Goal: Transaction & Acquisition: Book appointment/travel/reservation

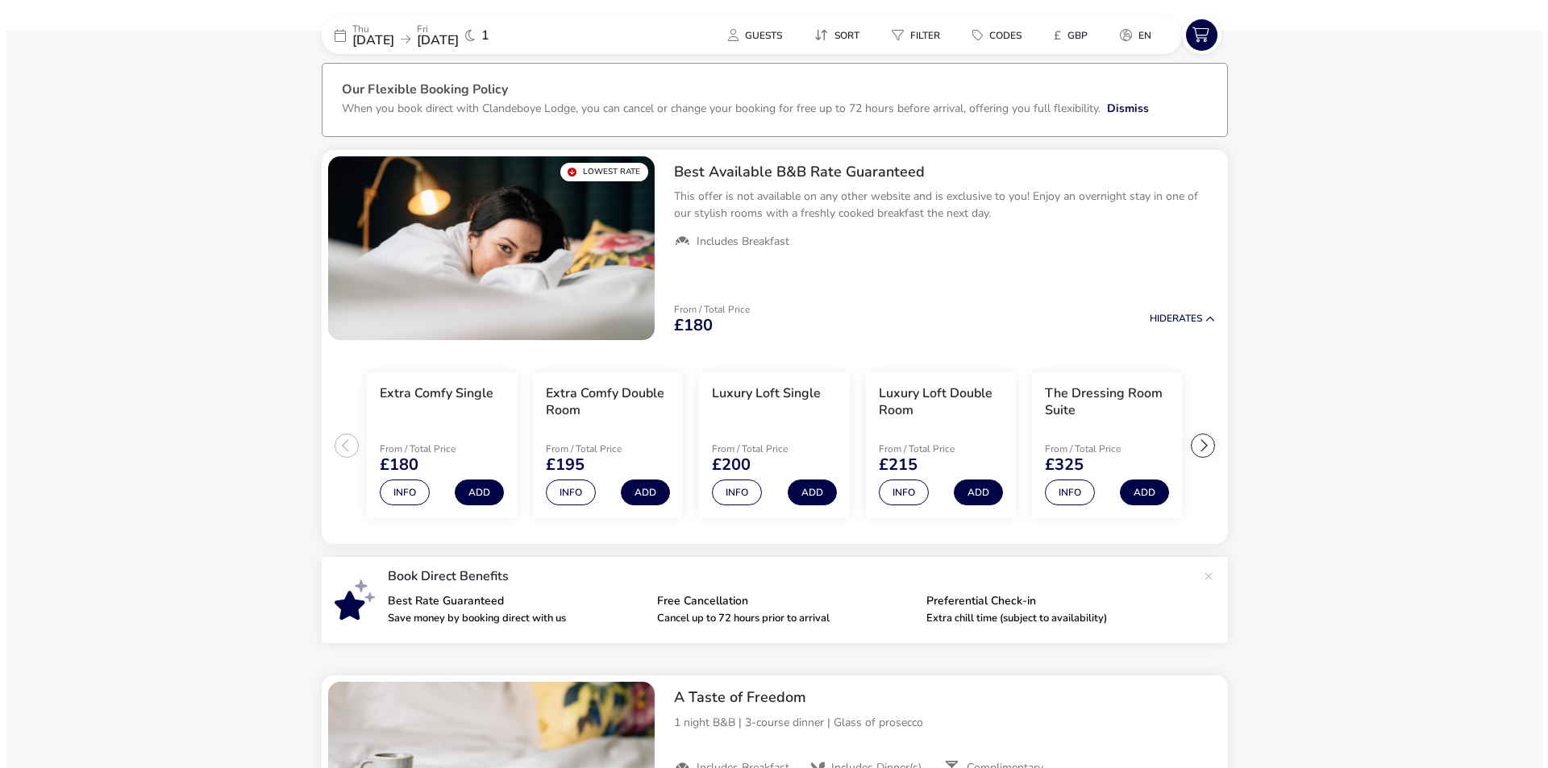
scroll to position [39, 0]
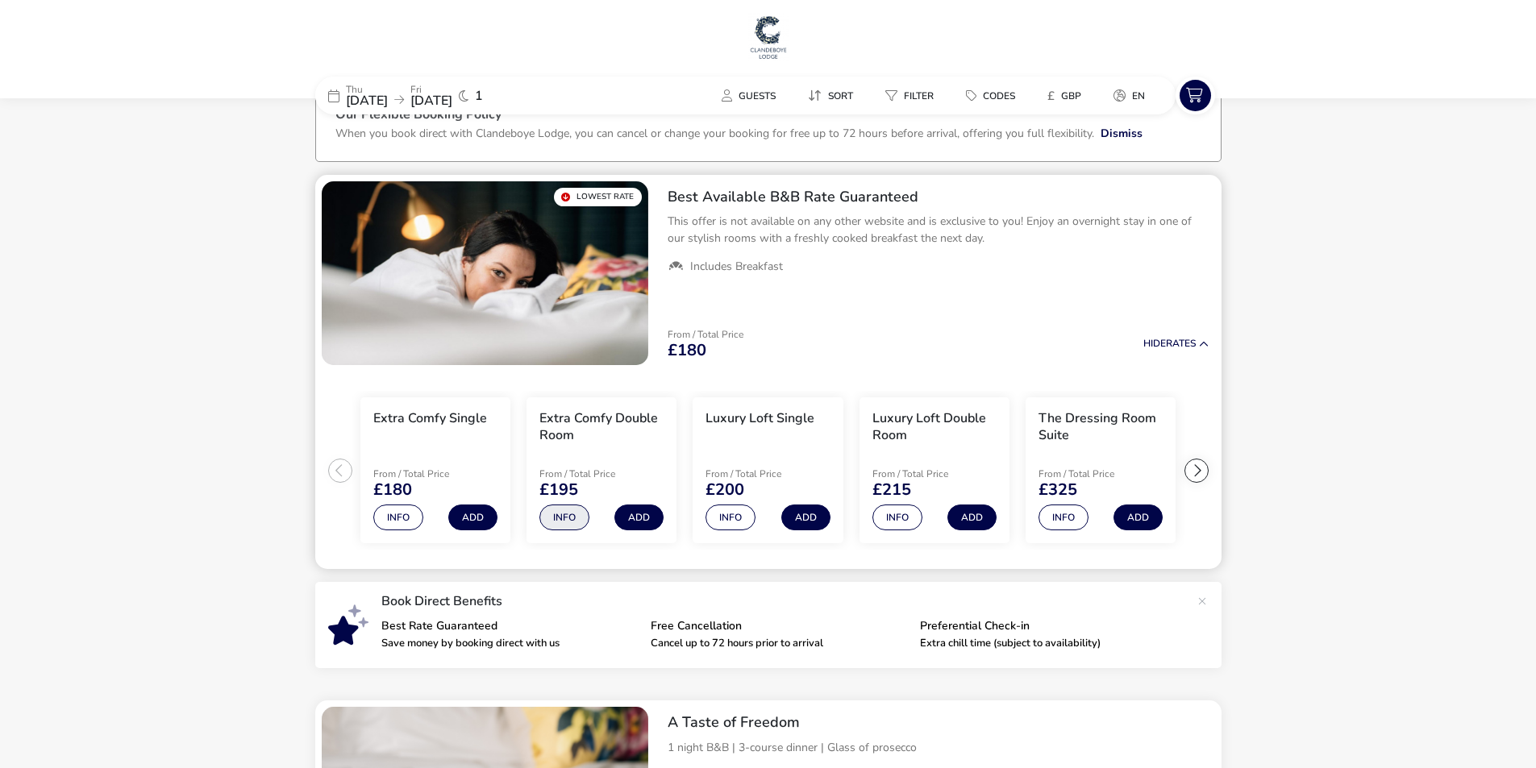
click at [575, 522] on button "Info" at bounding box center [564, 518] width 50 height 26
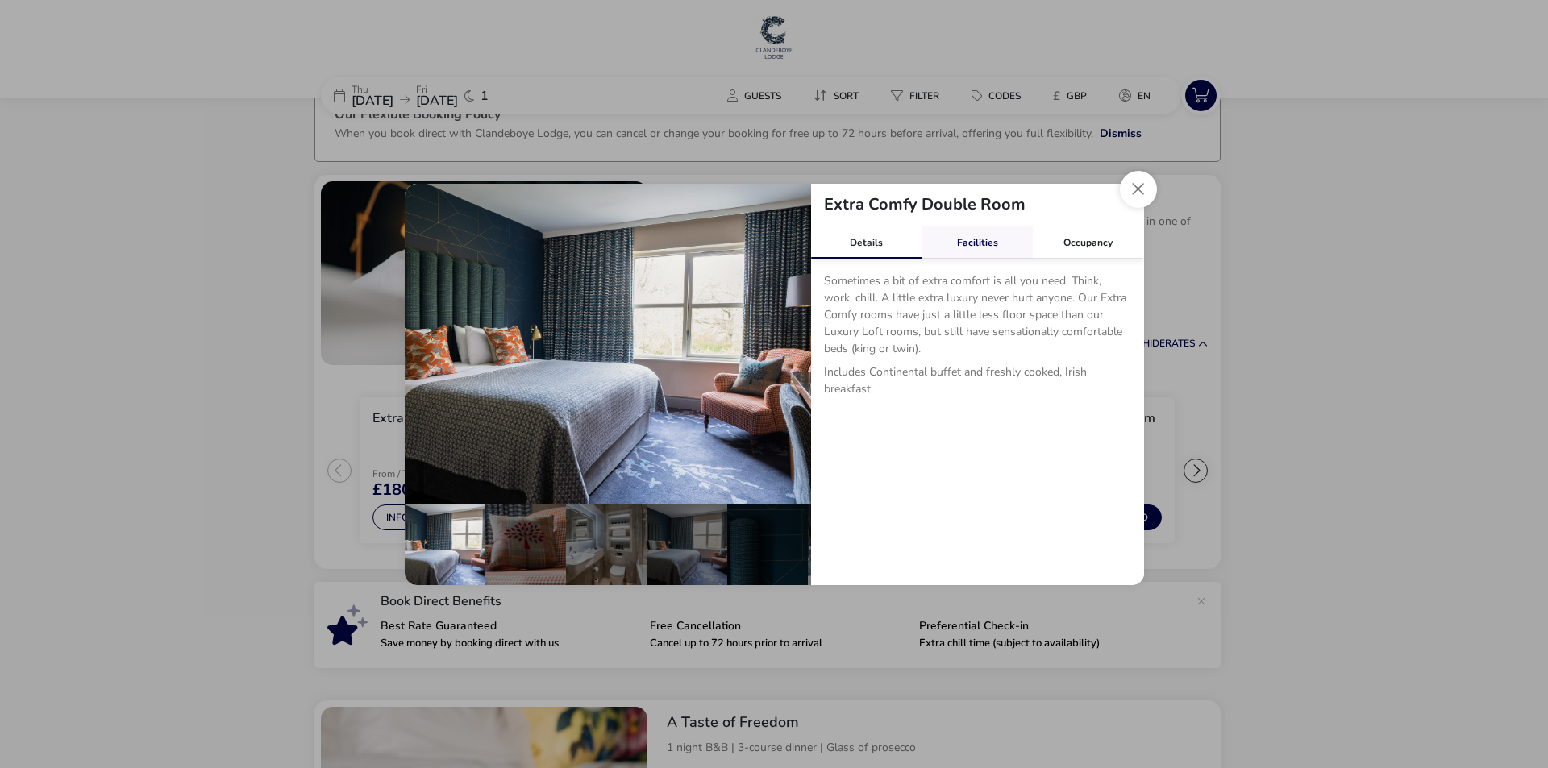
click at [974, 235] on link "Facilities" at bounding box center [976, 243] width 111 height 32
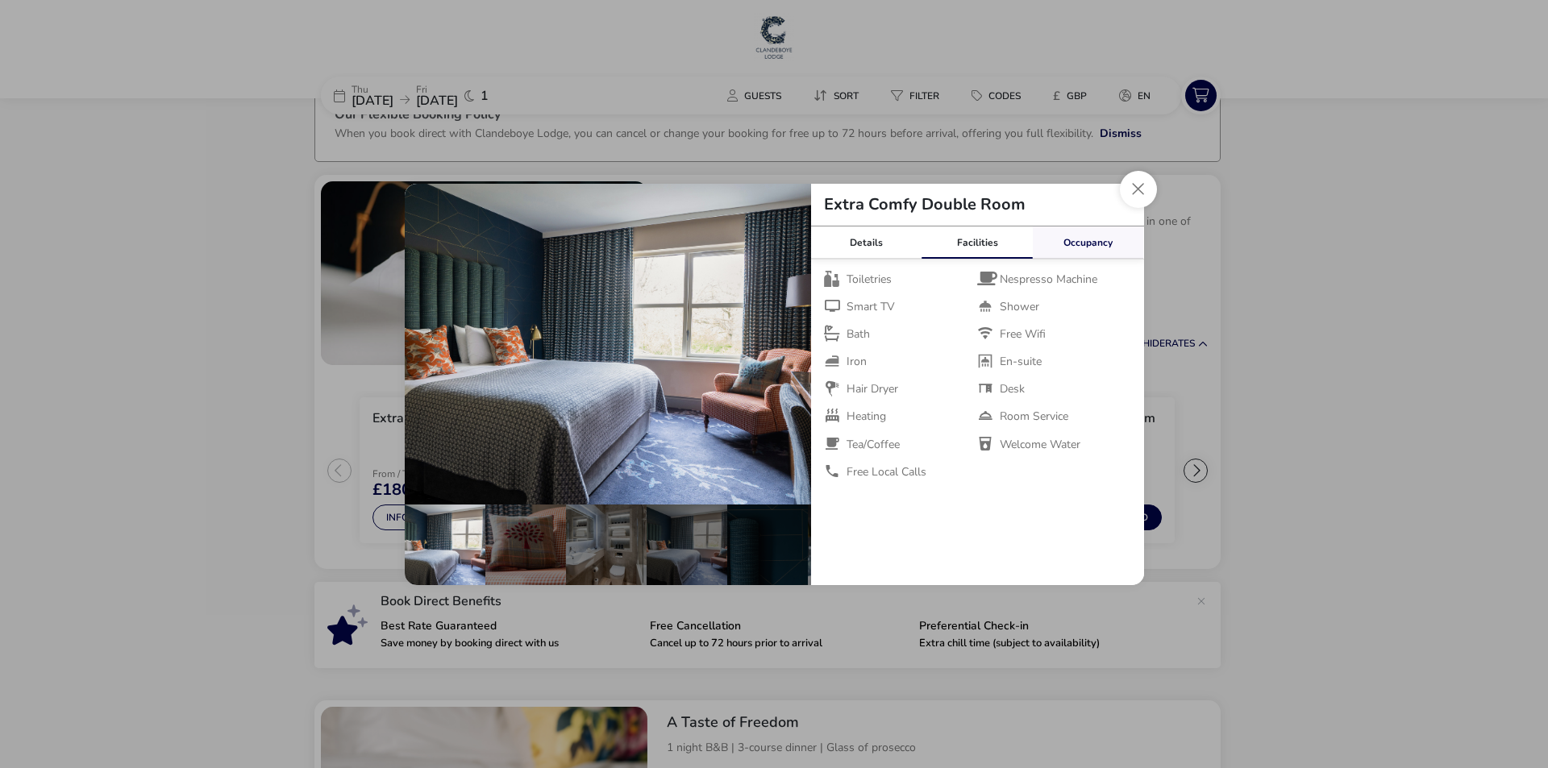
click at [1100, 237] on link "Occupancy" at bounding box center [1088, 243] width 111 height 32
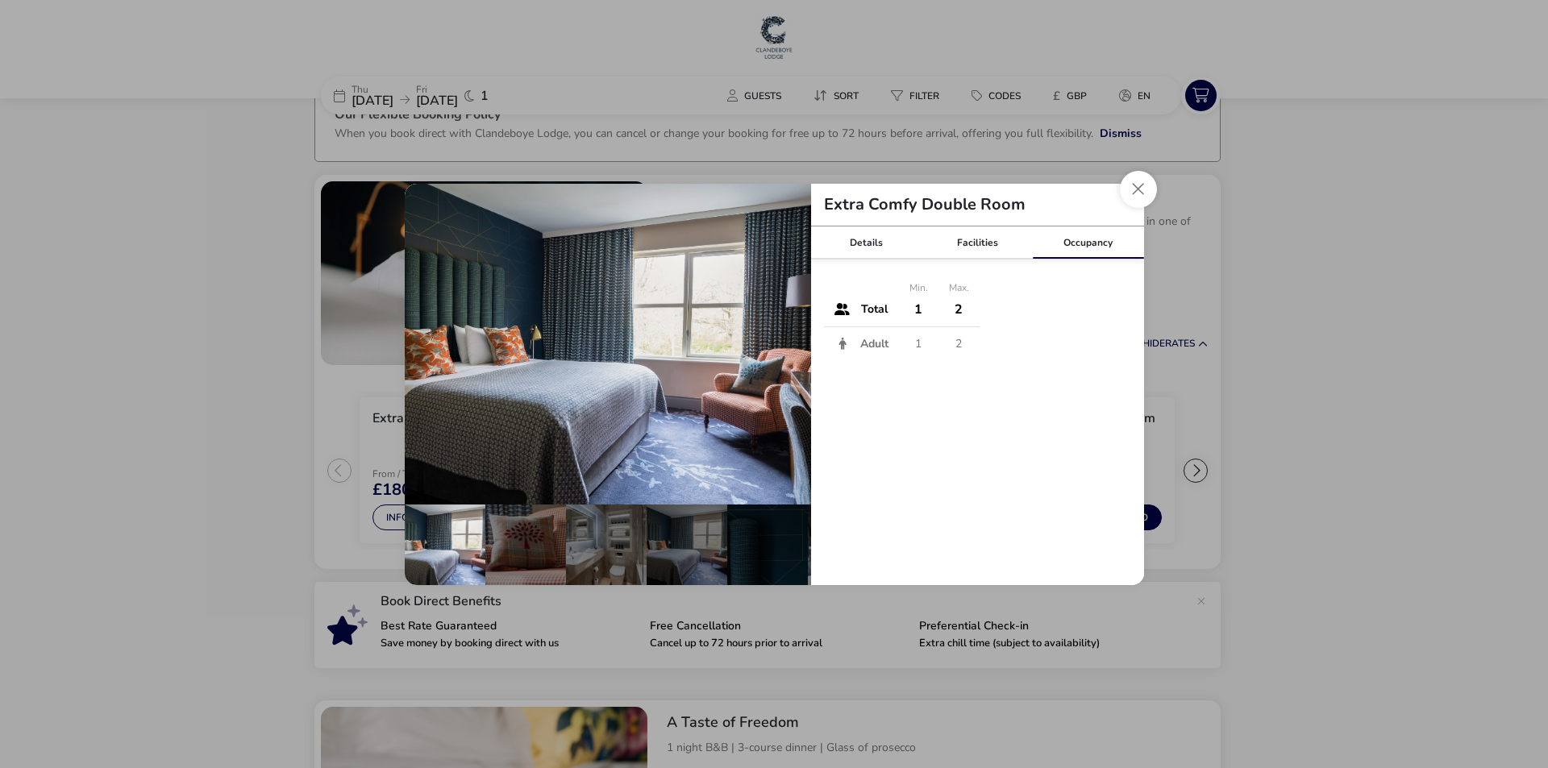
click at [1125, 197] on button "Close dialog" at bounding box center [1138, 189] width 37 height 37
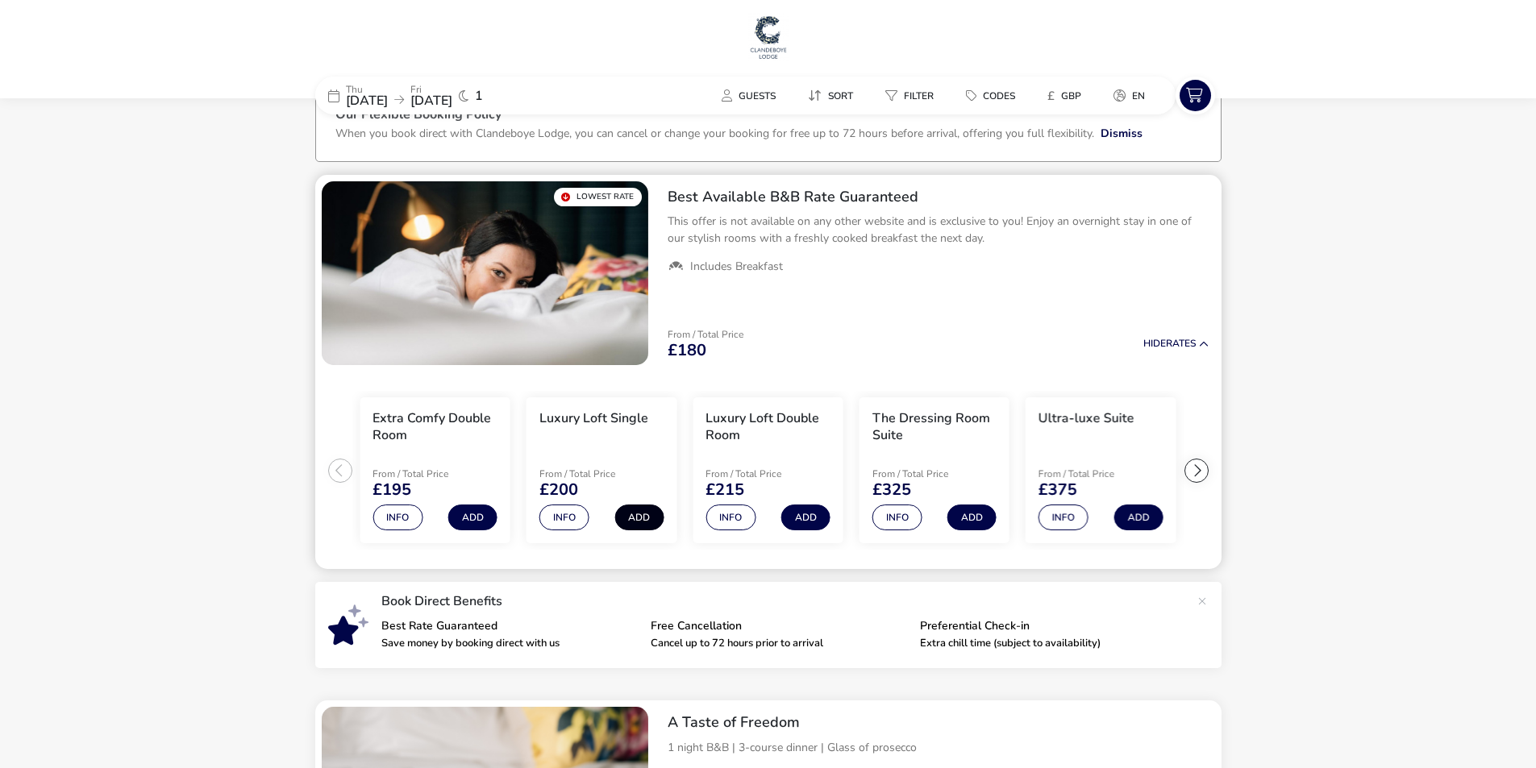
click at [638, 511] on button "Add" at bounding box center [638, 518] width 49 height 26
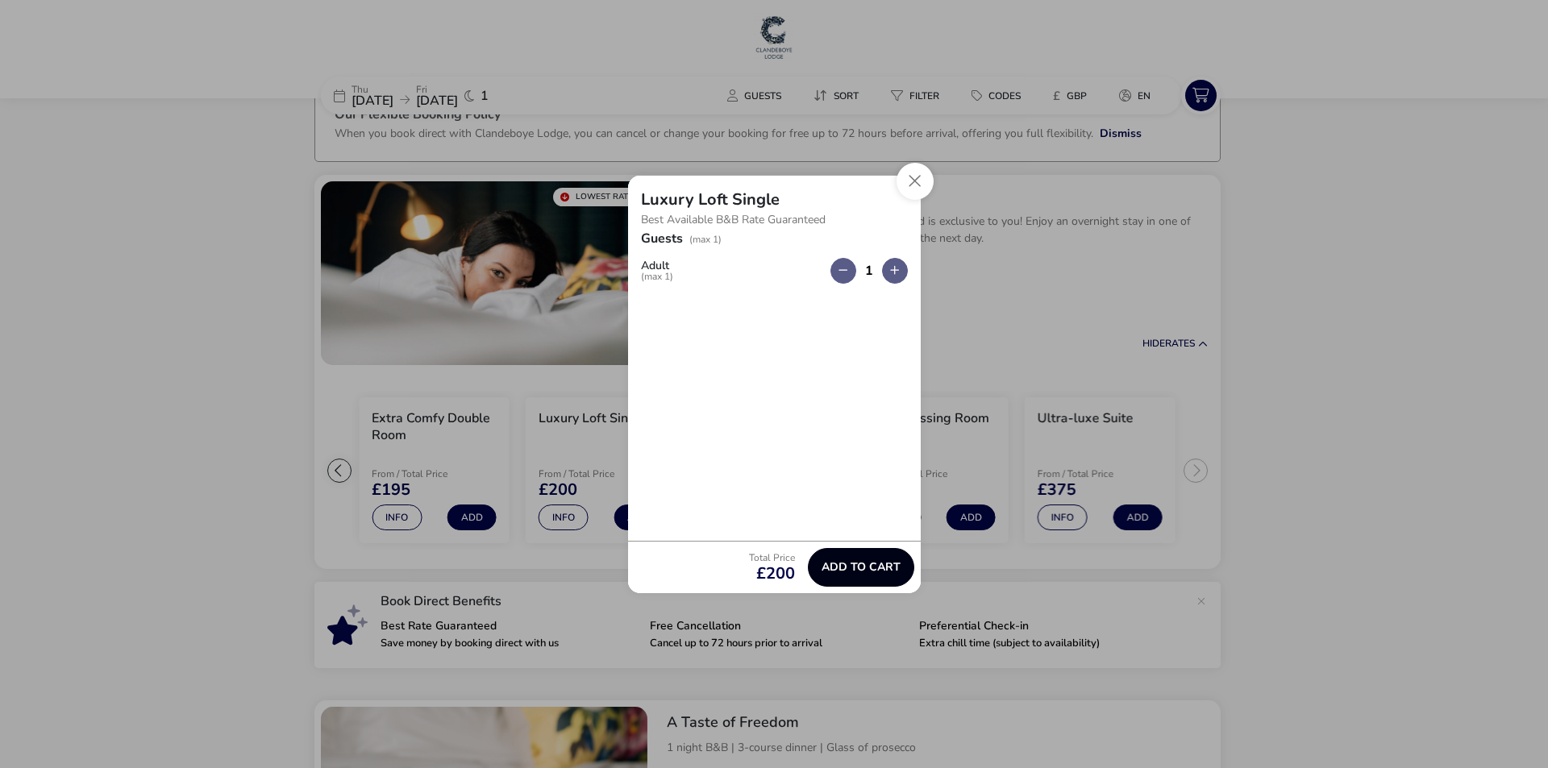
click at [869, 577] on button "Add to cart" at bounding box center [861, 567] width 106 height 39
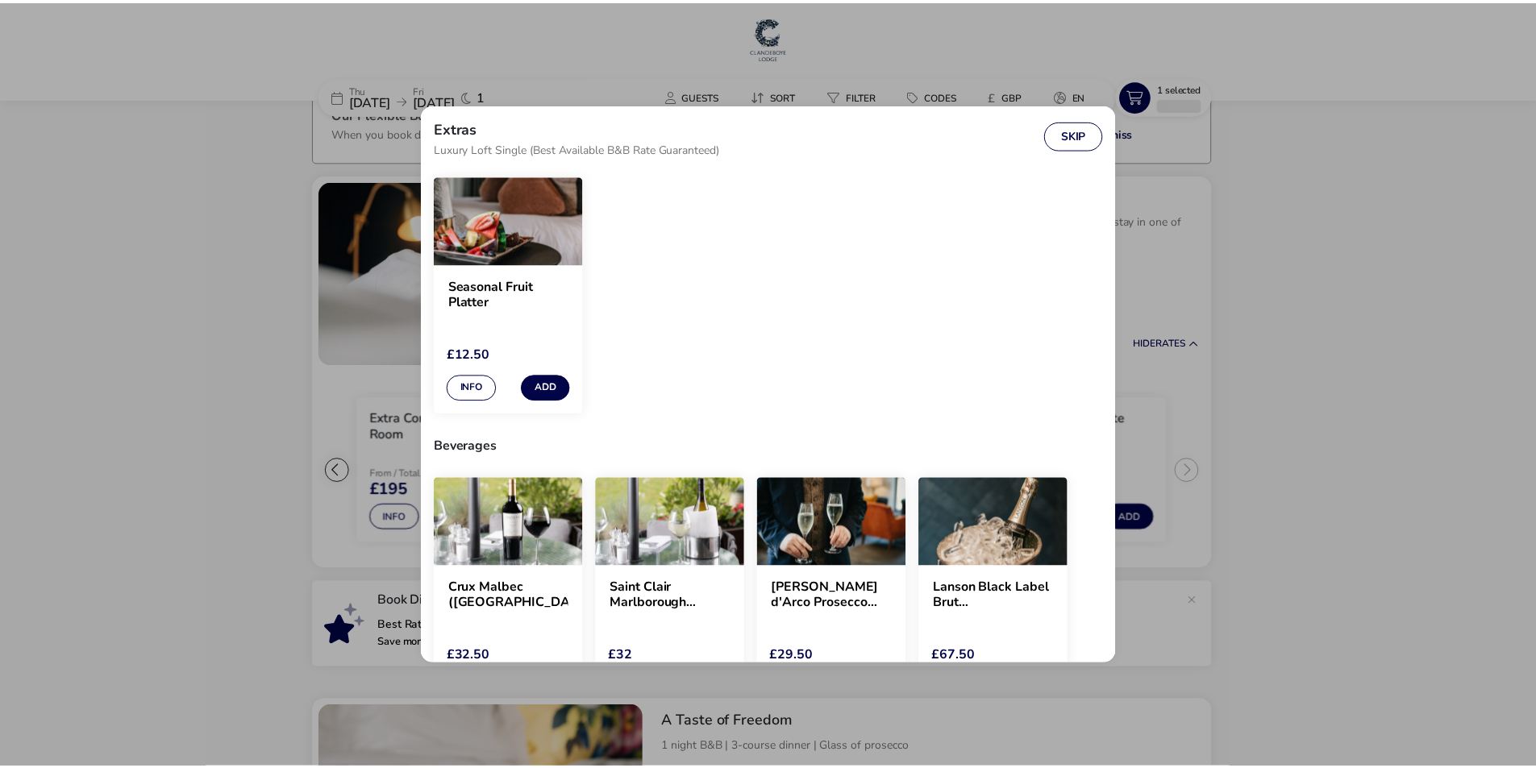
scroll to position [0, 0]
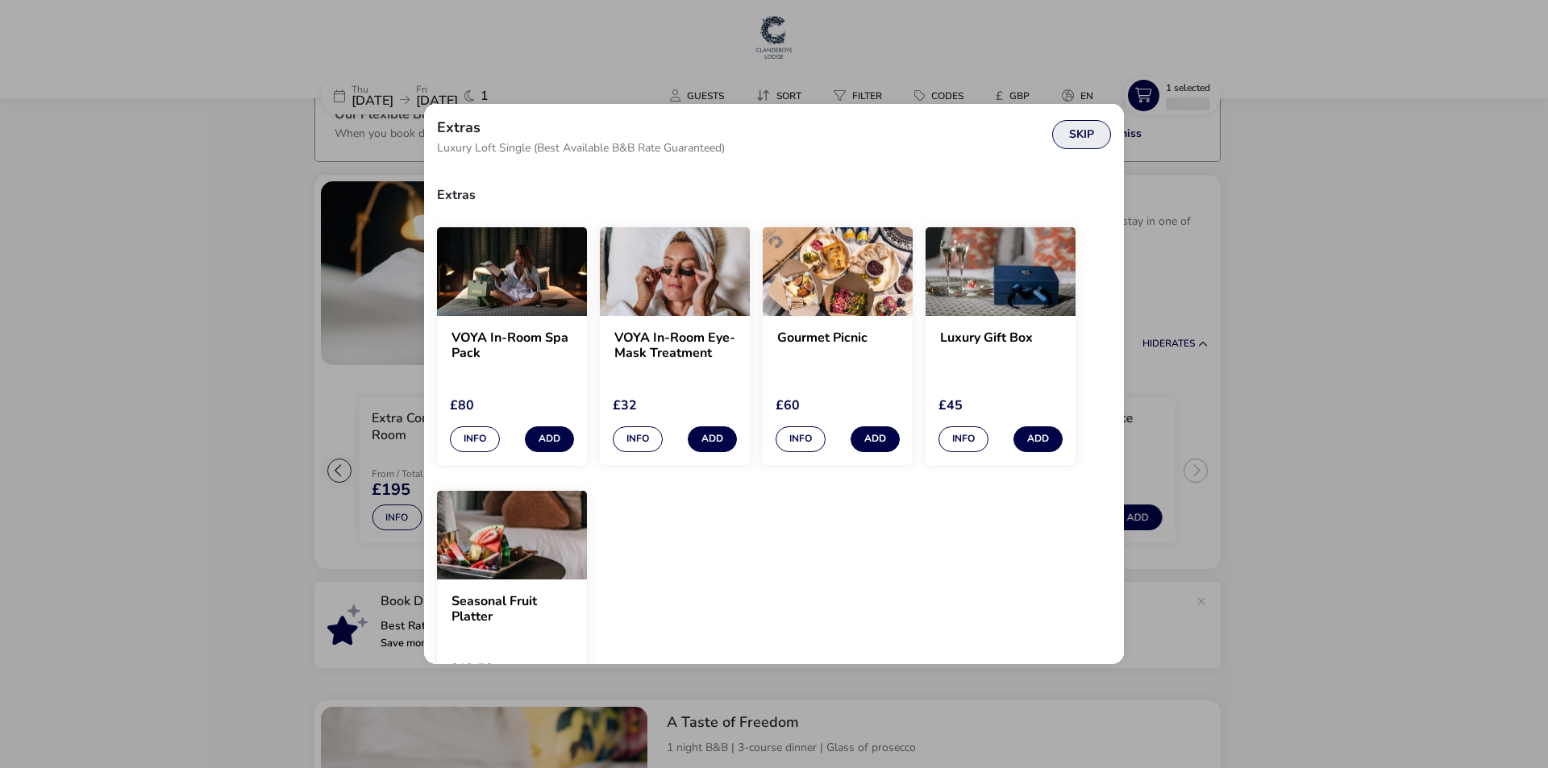
click at [1079, 130] on button "Skip" at bounding box center [1081, 134] width 59 height 29
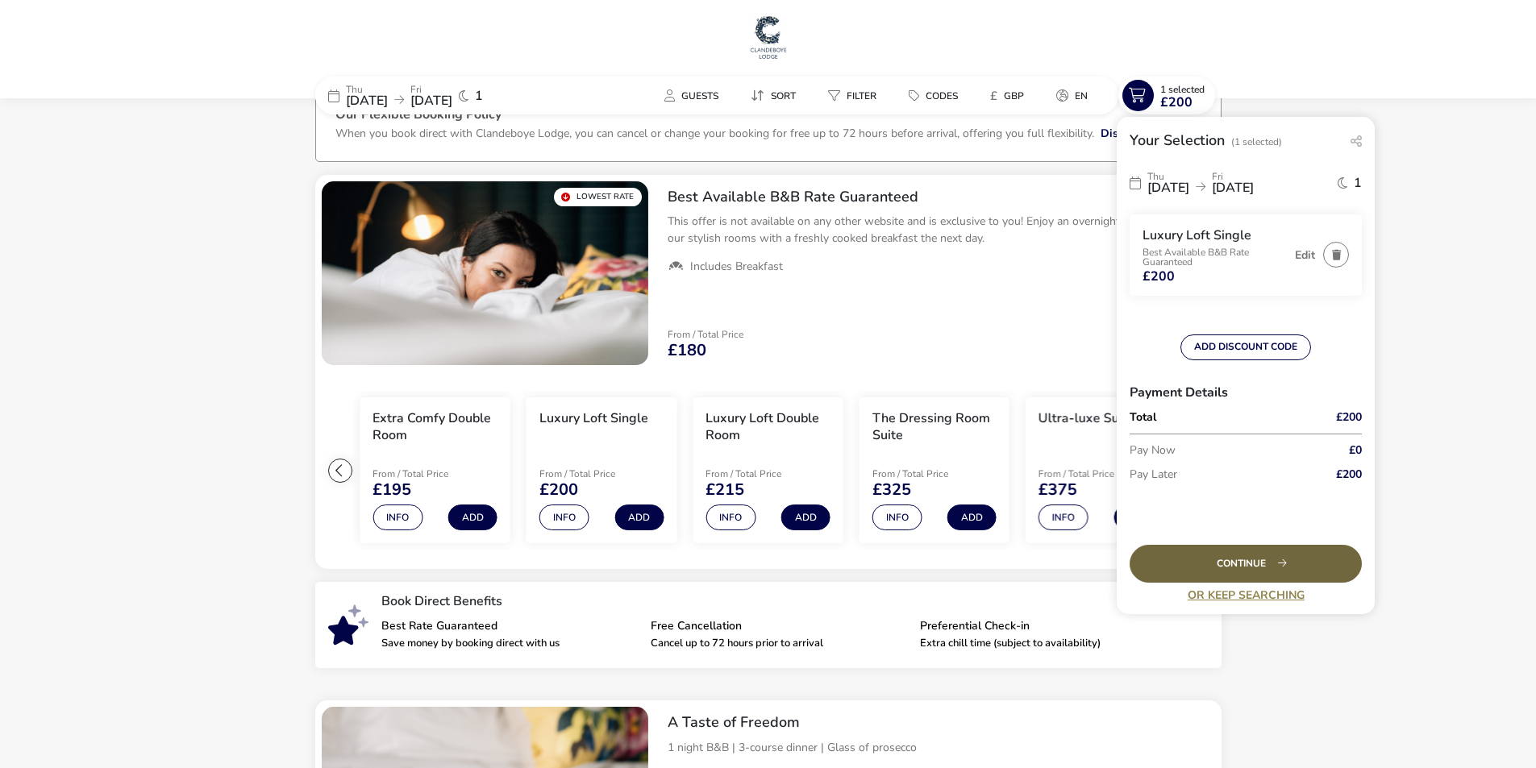
click at [1287, 559] on div "Continue" at bounding box center [1245, 564] width 232 height 38
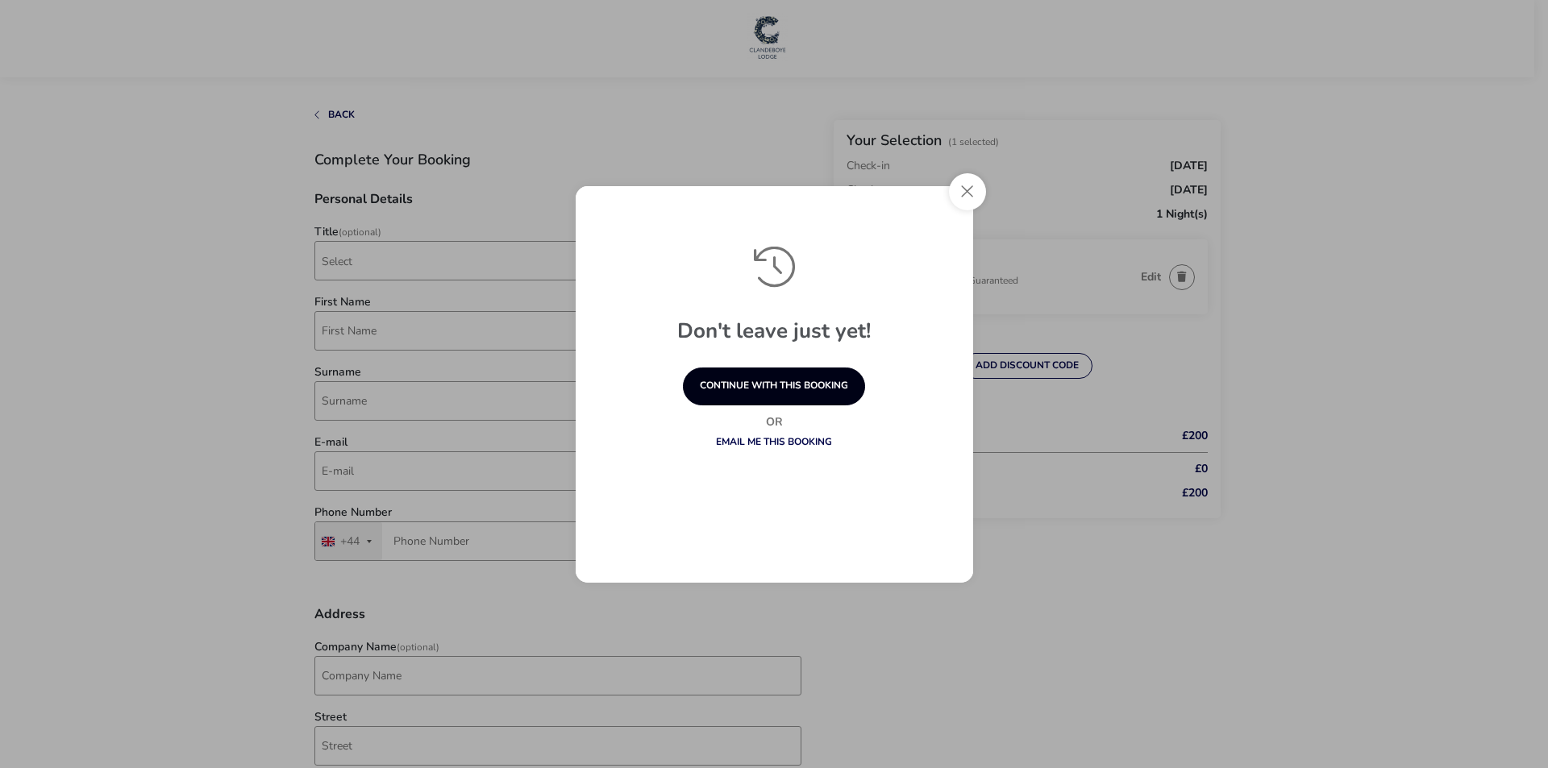
click at [831, 375] on button "continue with this booking" at bounding box center [774, 387] width 182 height 38
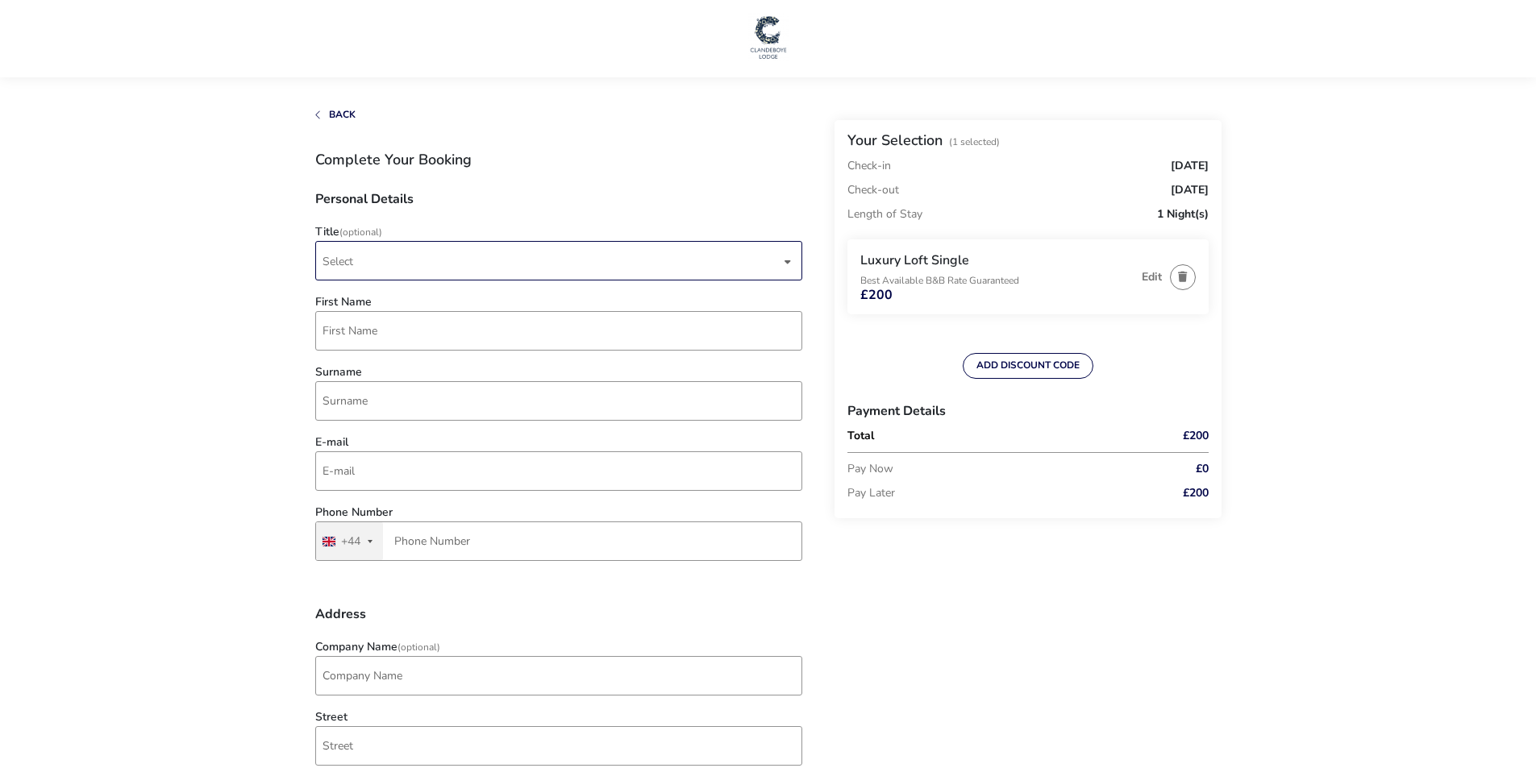
click at [374, 275] on span "Select" at bounding box center [551, 261] width 458 height 38
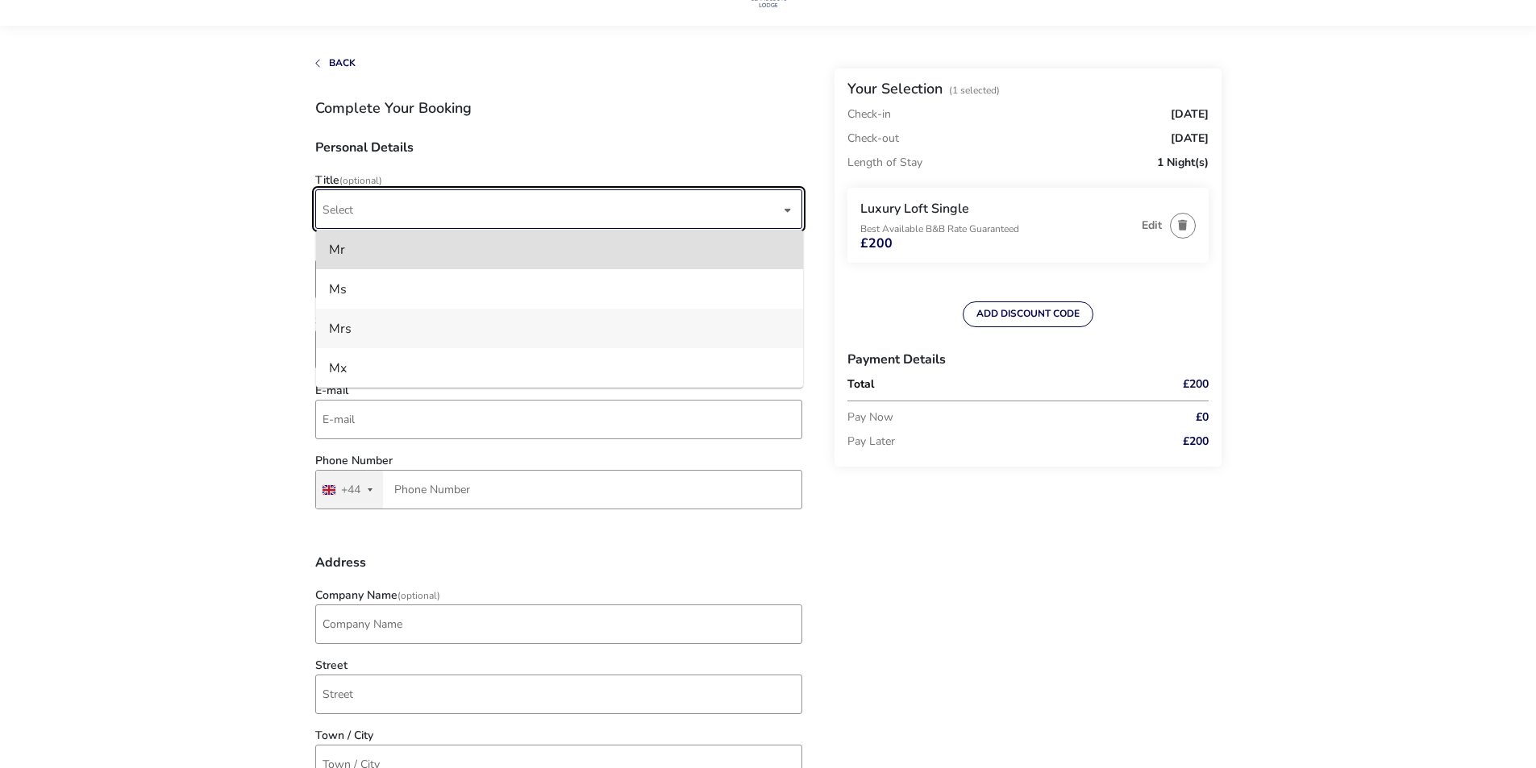
scroll to position [81, 0]
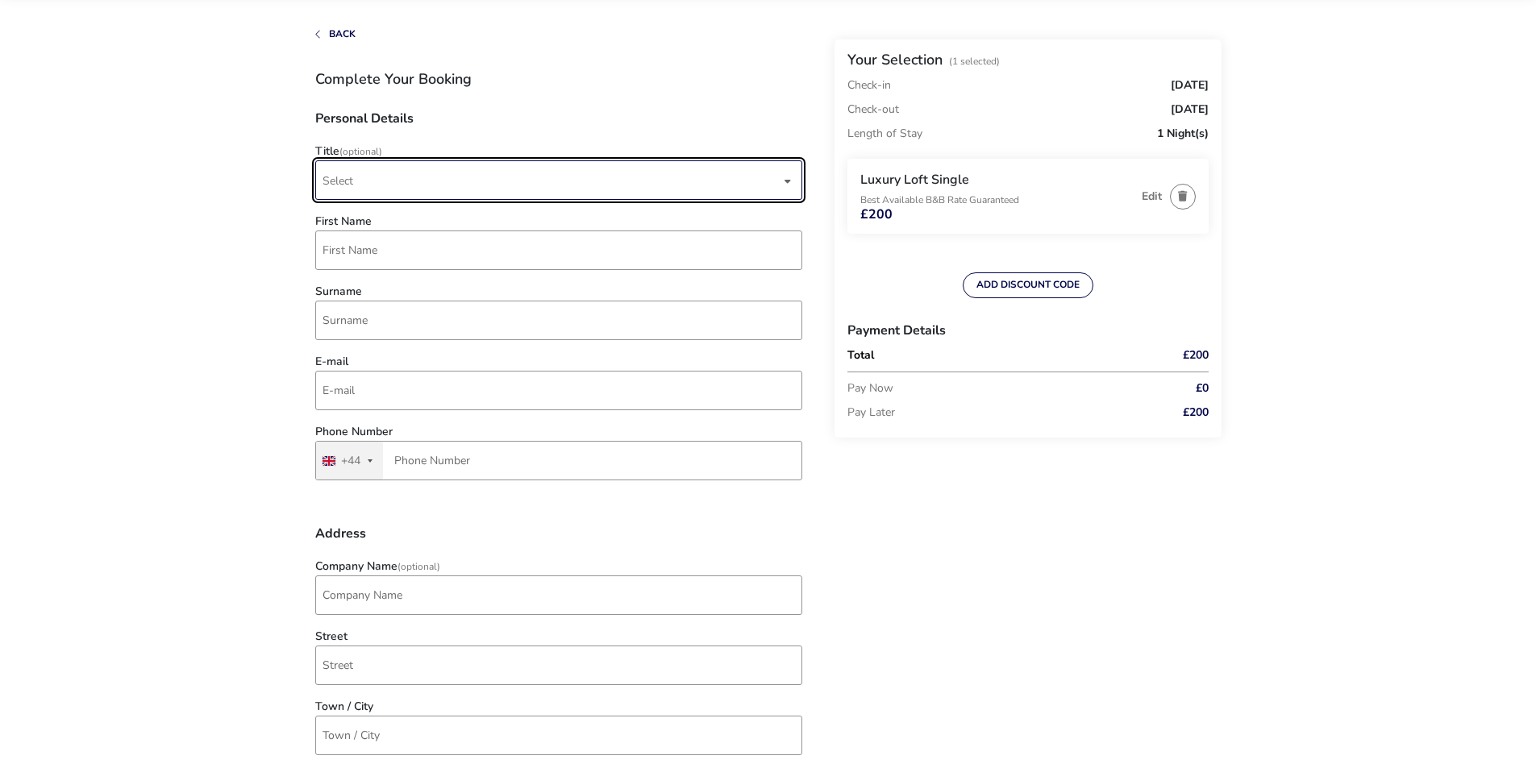
click at [352, 176] on span "Select" at bounding box center [337, 180] width 31 height 15
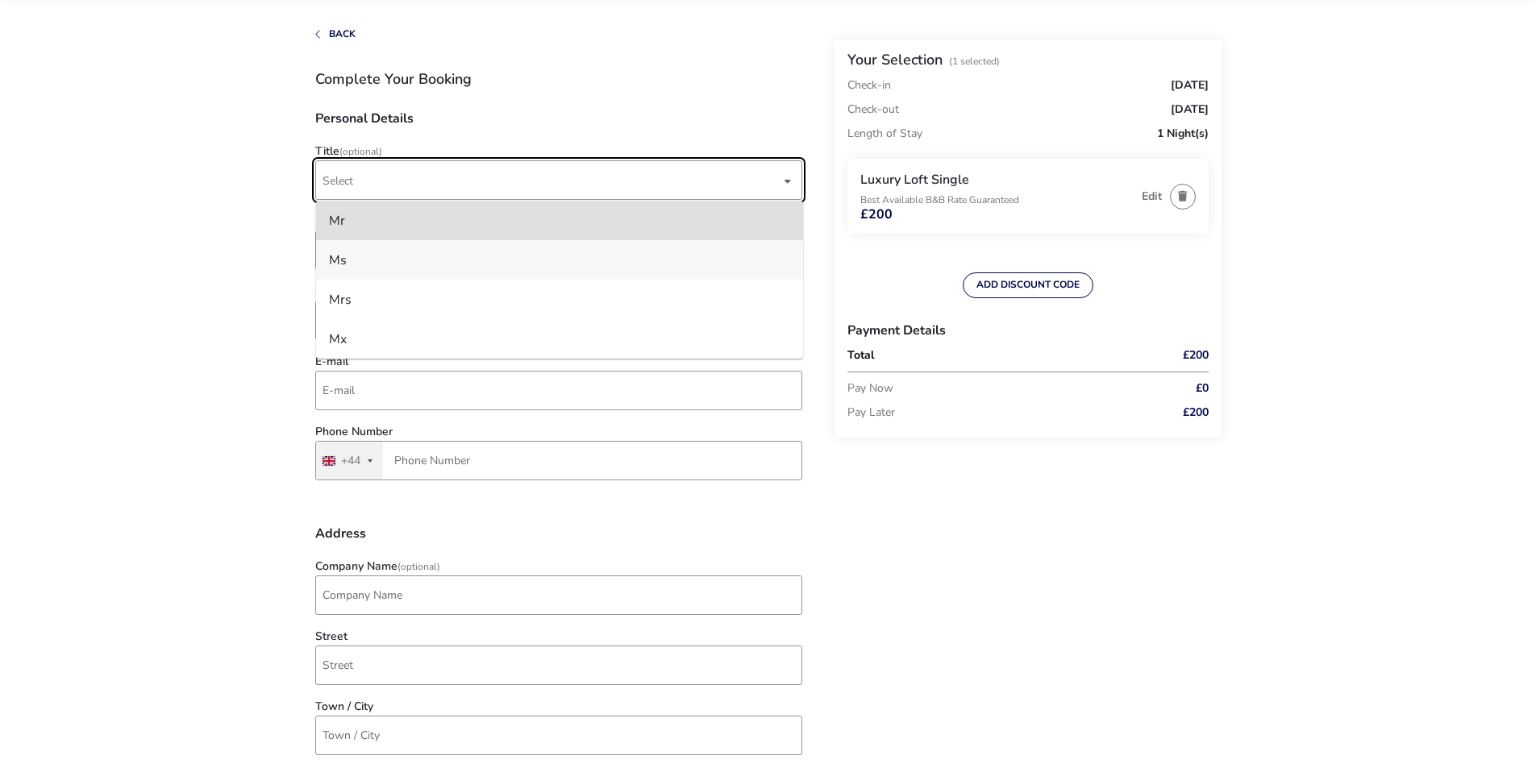
click at [363, 256] on li "Ms" at bounding box center [559, 259] width 487 height 39
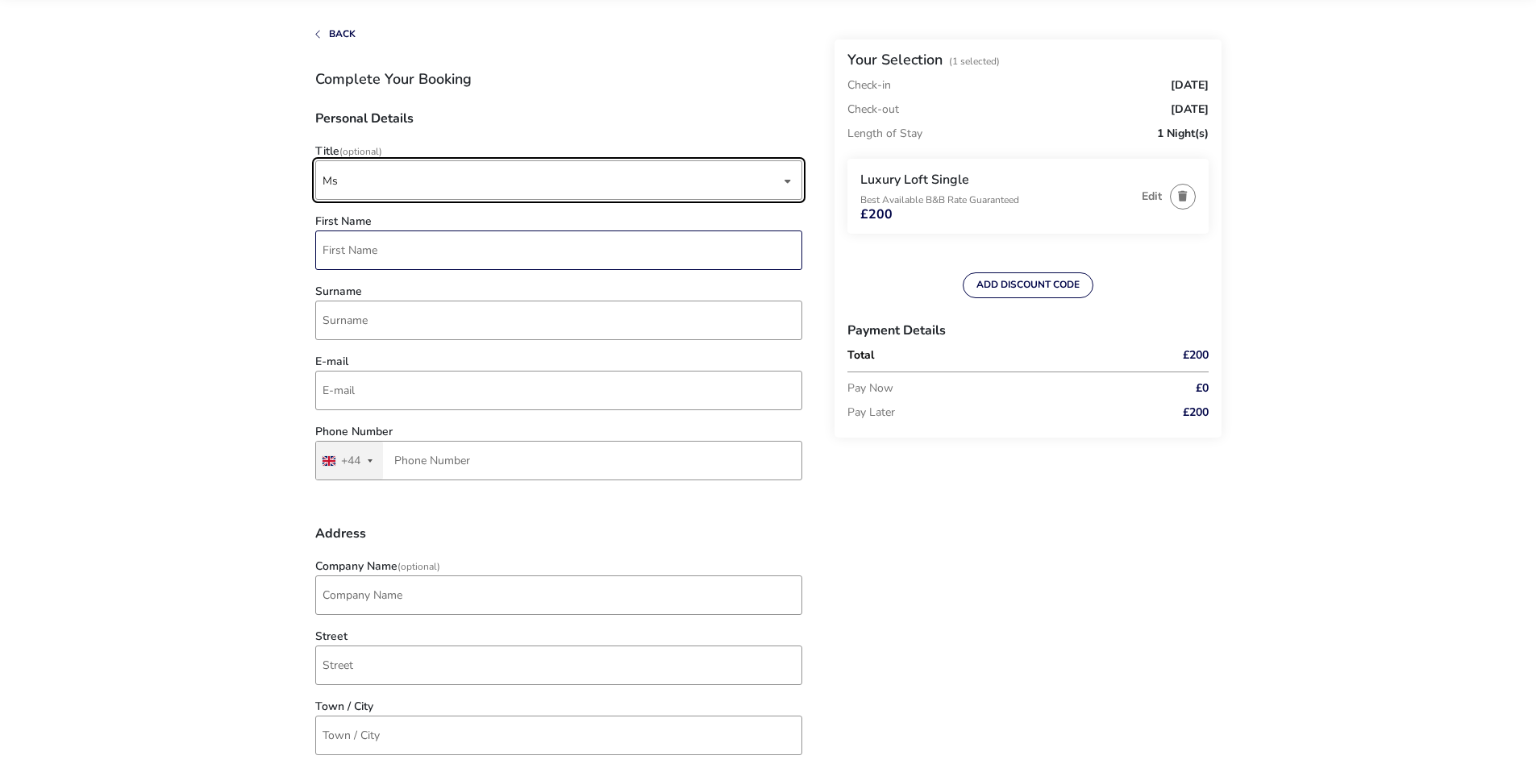
click at [367, 247] on input "First Name" at bounding box center [558, 250] width 487 height 39
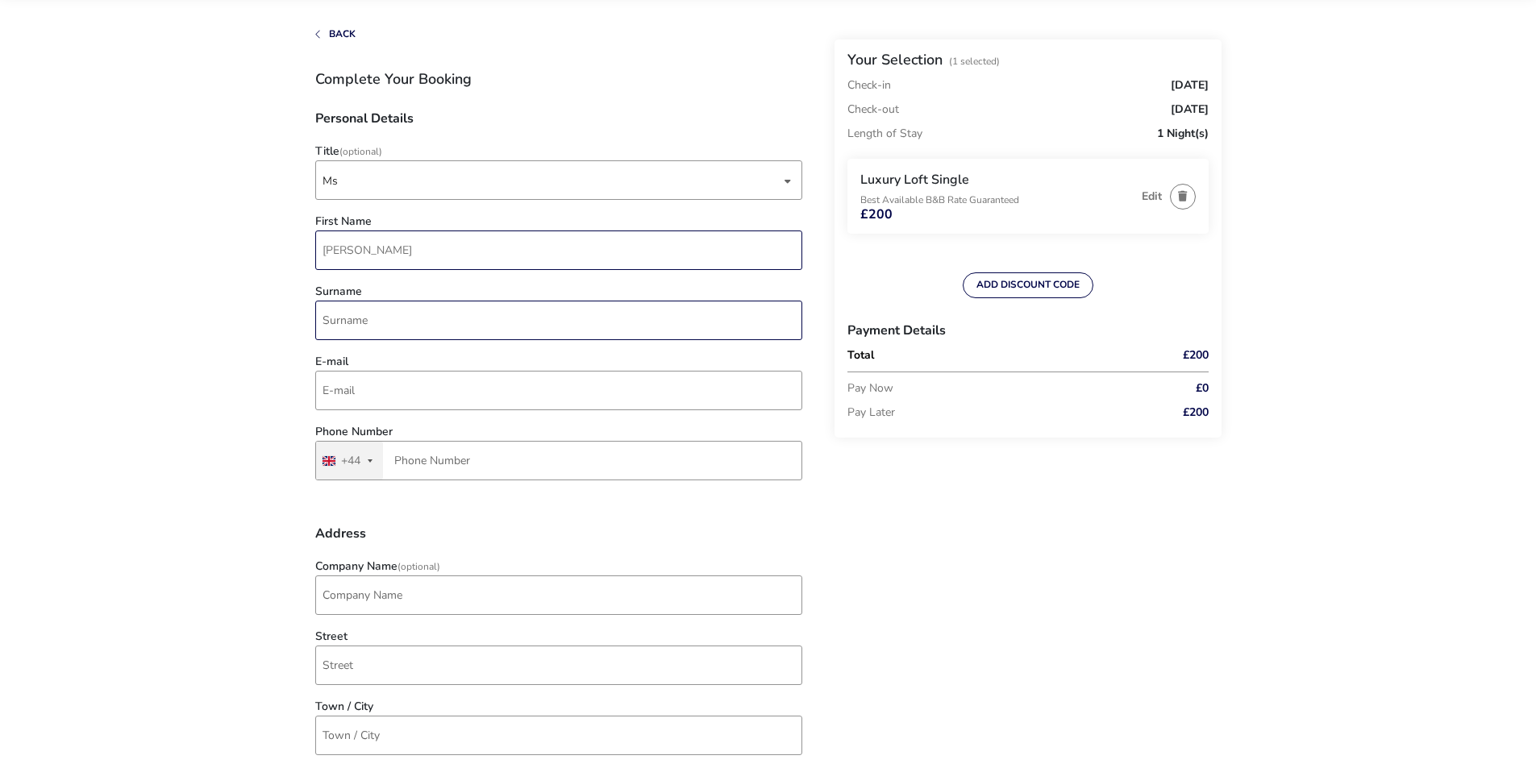
type input "[PERSON_NAME]"
click at [358, 306] on input "Surname" at bounding box center [558, 320] width 487 height 39
type input "[PERSON_NAME]"
click at [352, 391] on input "E-mail" at bounding box center [558, 390] width 487 height 39
type input "[EMAIL_ADDRESS][DOMAIN_NAME]"
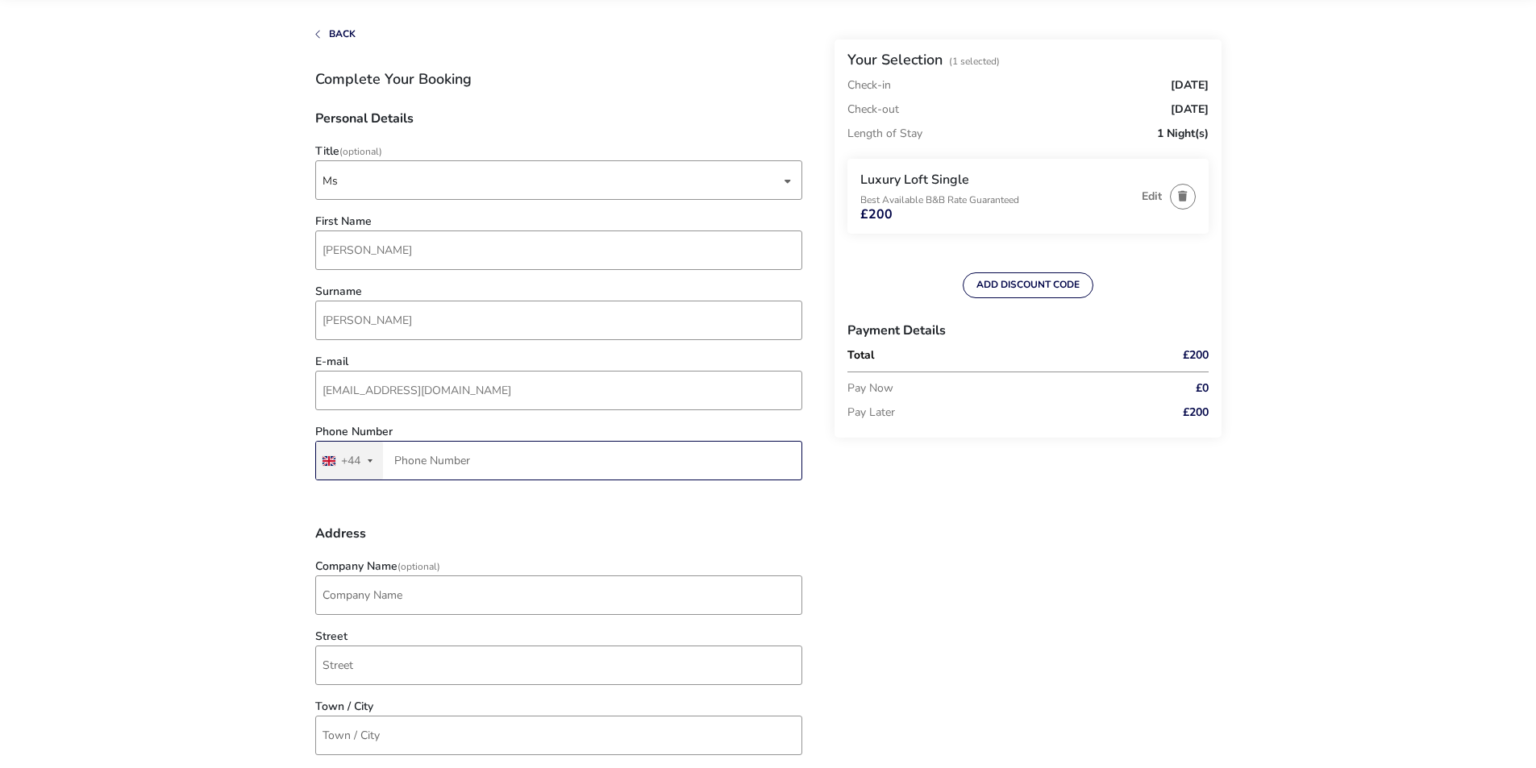
click at [480, 462] on input "Phone Number" at bounding box center [558, 460] width 487 height 39
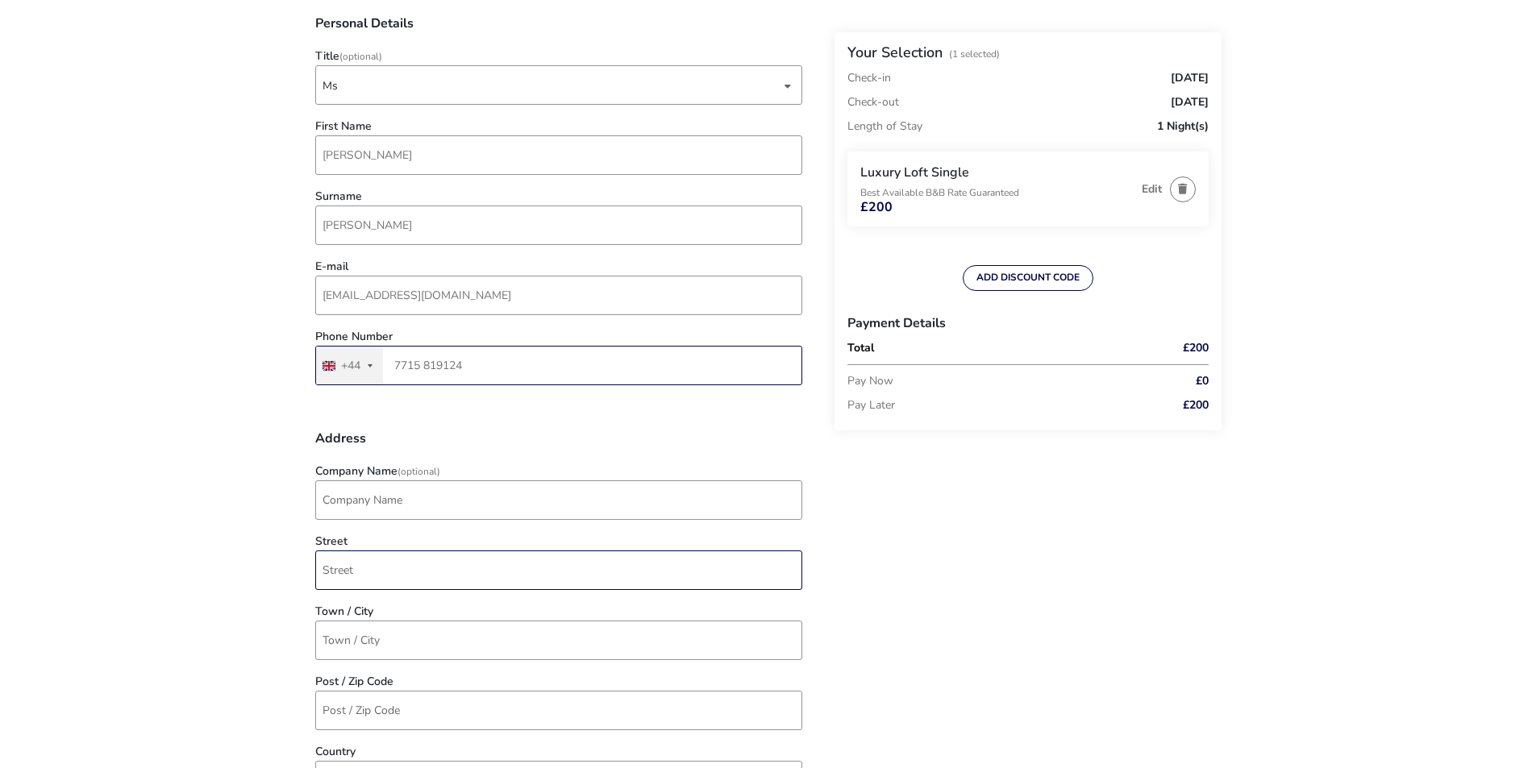
scroll to position [322, 0]
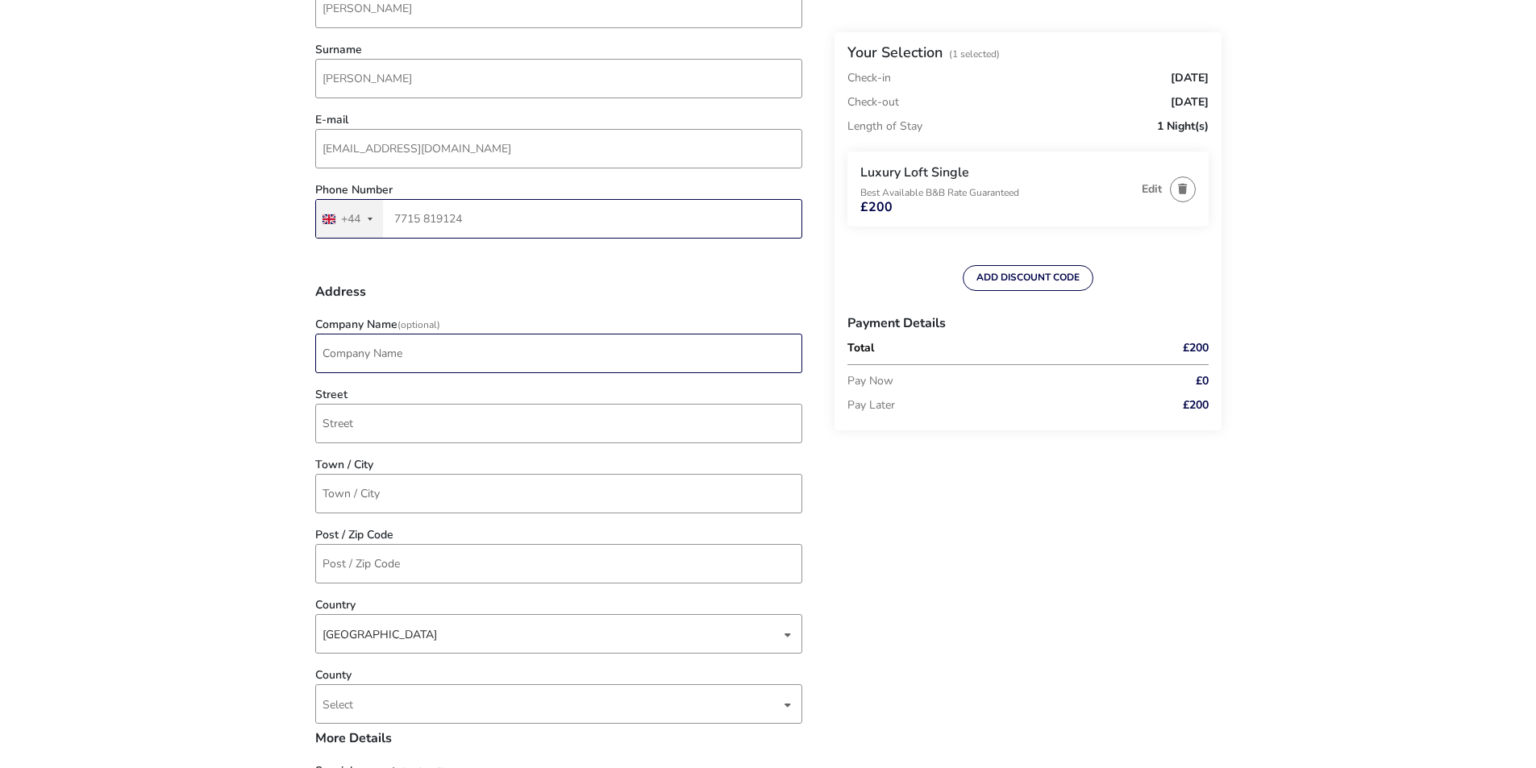
type input "7715 819124"
click at [445, 351] on input "Company Name (Optional)" at bounding box center [558, 353] width 487 height 39
type input "[STREET_ADDRESS]"
click at [398, 501] on input "Town / City" at bounding box center [558, 493] width 487 height 39
type input "Richhill"
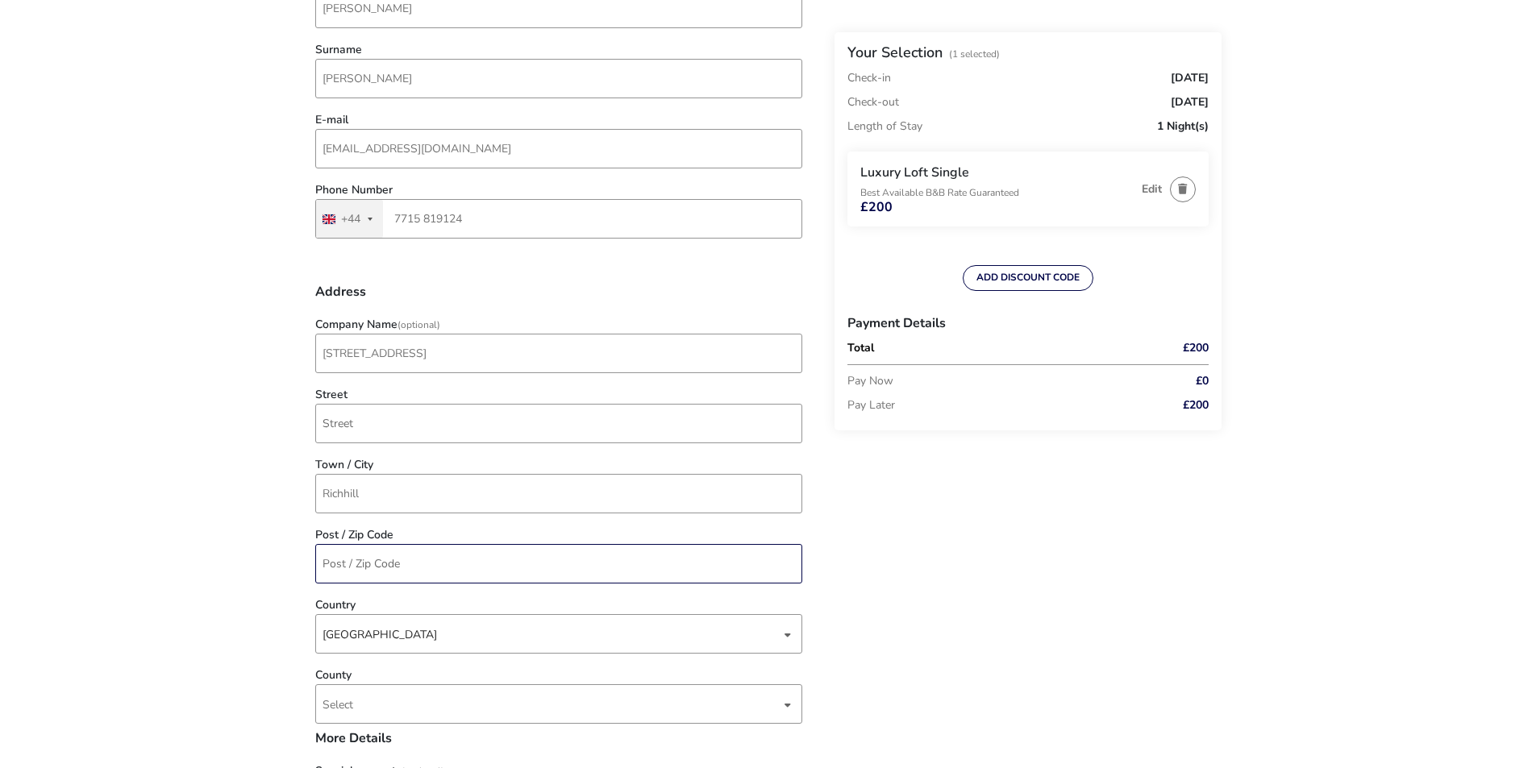
click at [356, 556] on input "Post / Zip Code" at bounding box center [558, 563] width 487 height 39
type input "BT61 9NL"
click at [944, 619] on div "Back Your Selection (1 Selected) Check-in [DATE] Check-out [DATE] Length of Sta…" at bounding box center [768, 728] width 906 height 1882
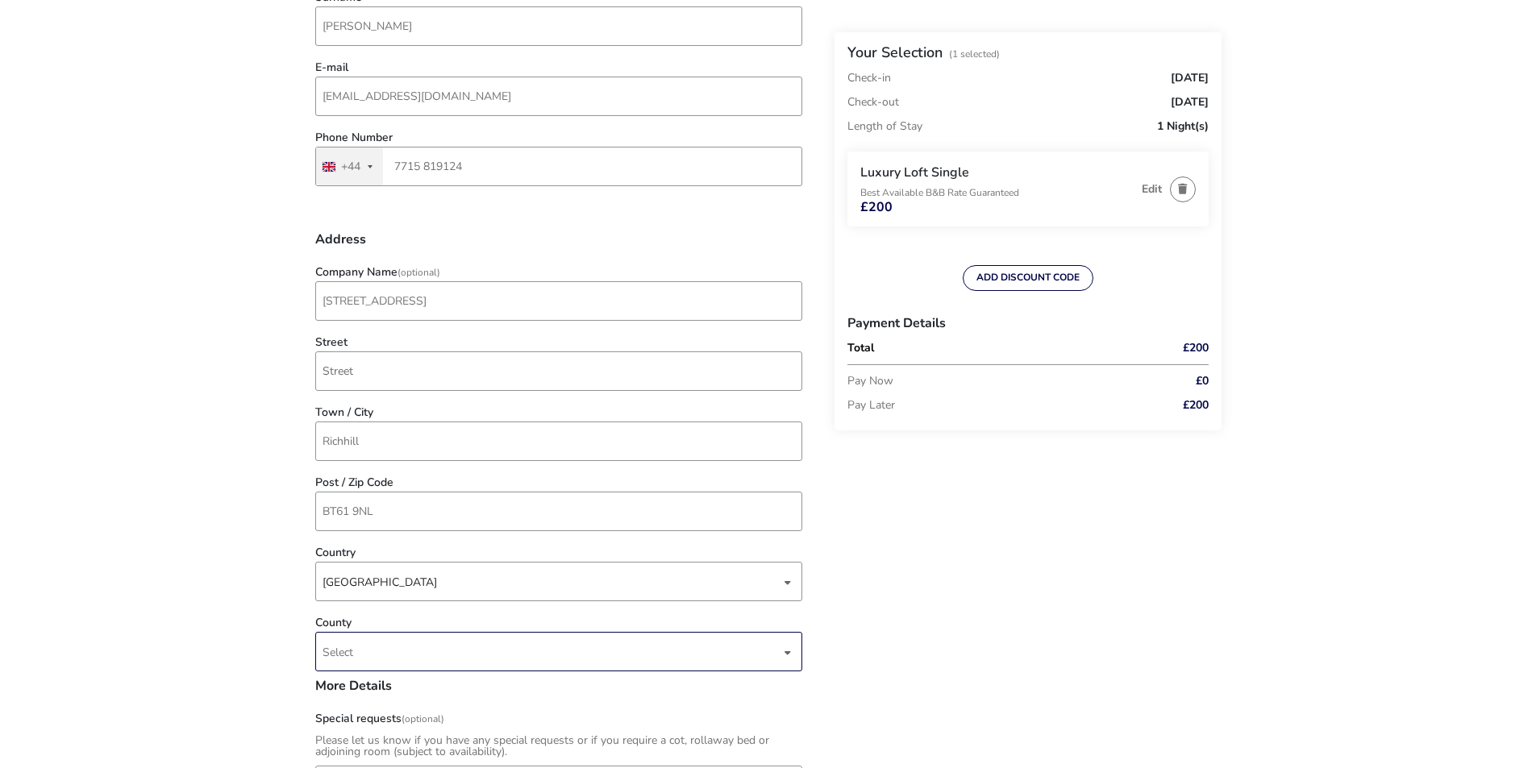
scroll to position [403, 0]
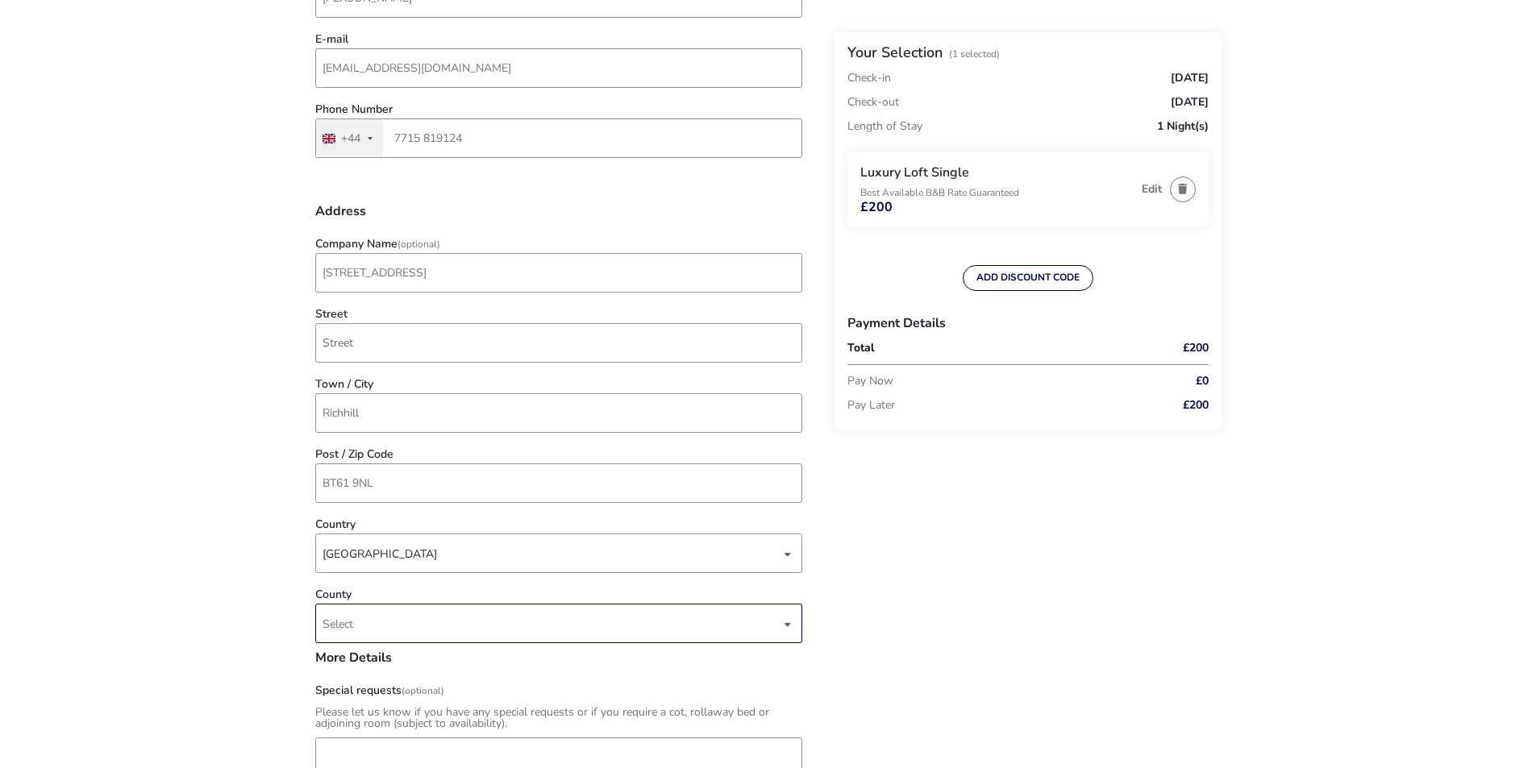
drag, startPoint x: 388, startPoint y: 596, endPoint x: 382, endPoint y: 627, distance: 31.9
click at [387, 604] on div "County Select" at bounding box center [558, 620] width 503 height 62
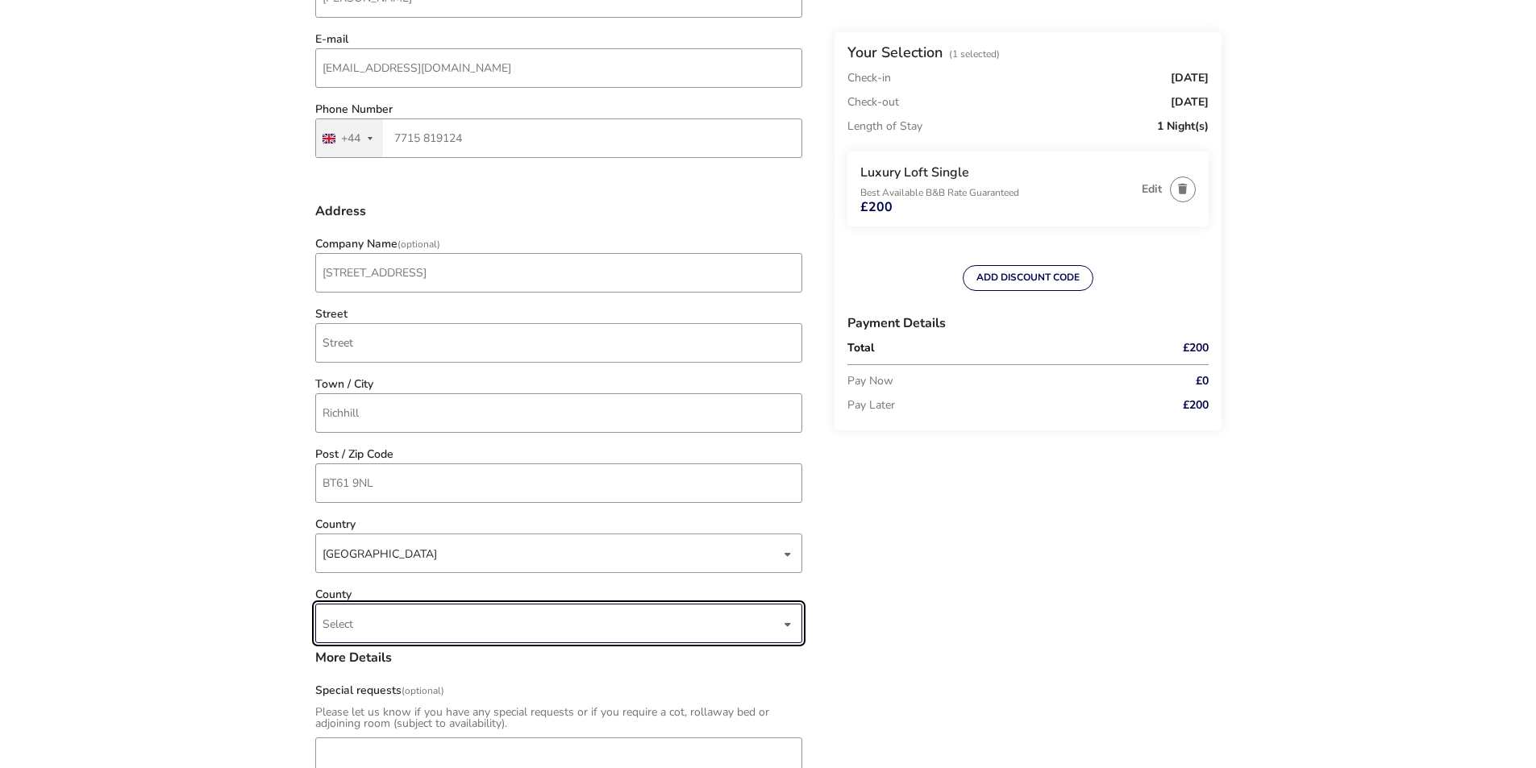
click at [382, 627] on span "Select" at bounding box center [551, 624] width 458 height 38
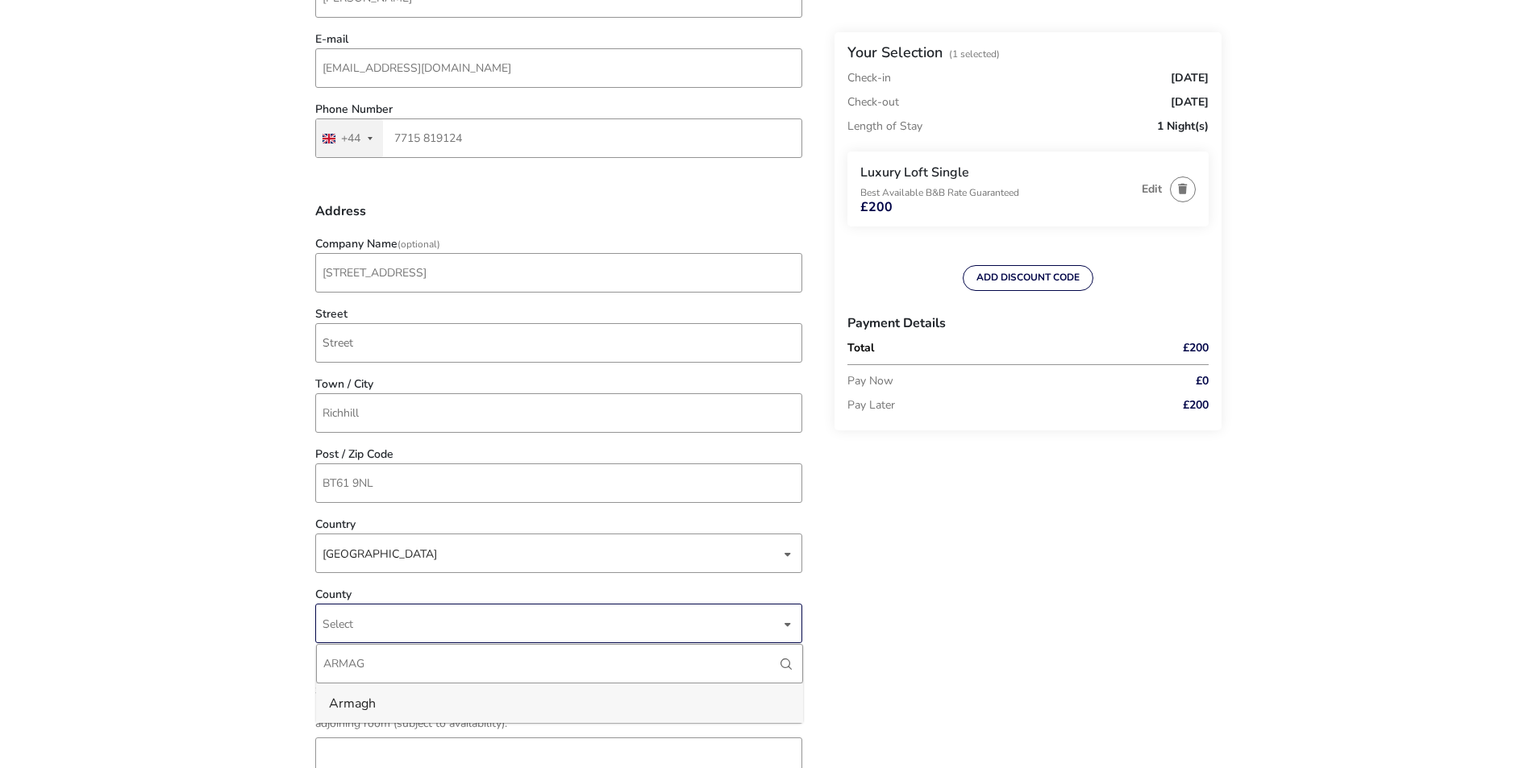
type input "ARMAG"
click at [432, 696] on li "Armagh" at bounding box center [559, 703] width 487 height 39
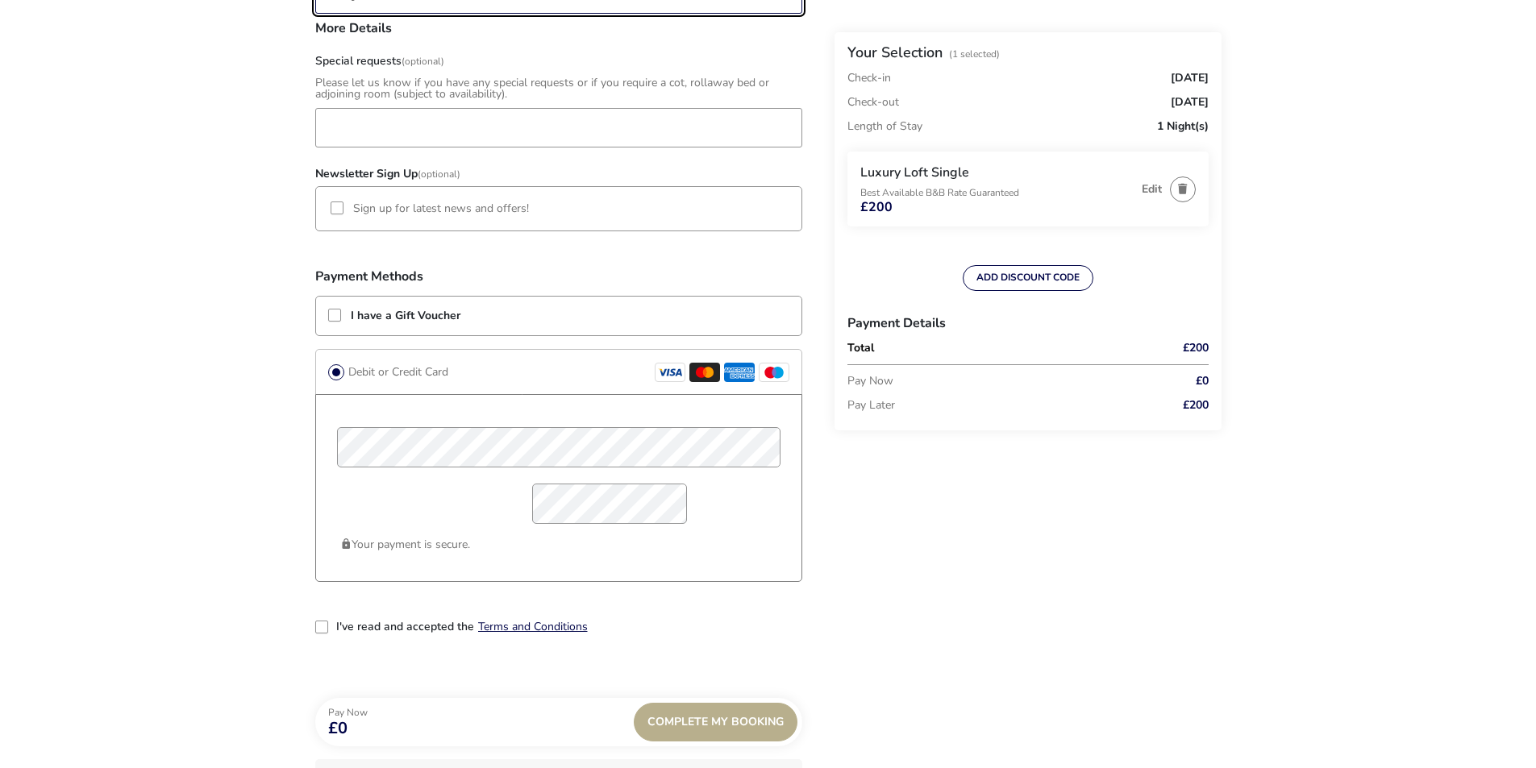
scroll to position [1048, 0]
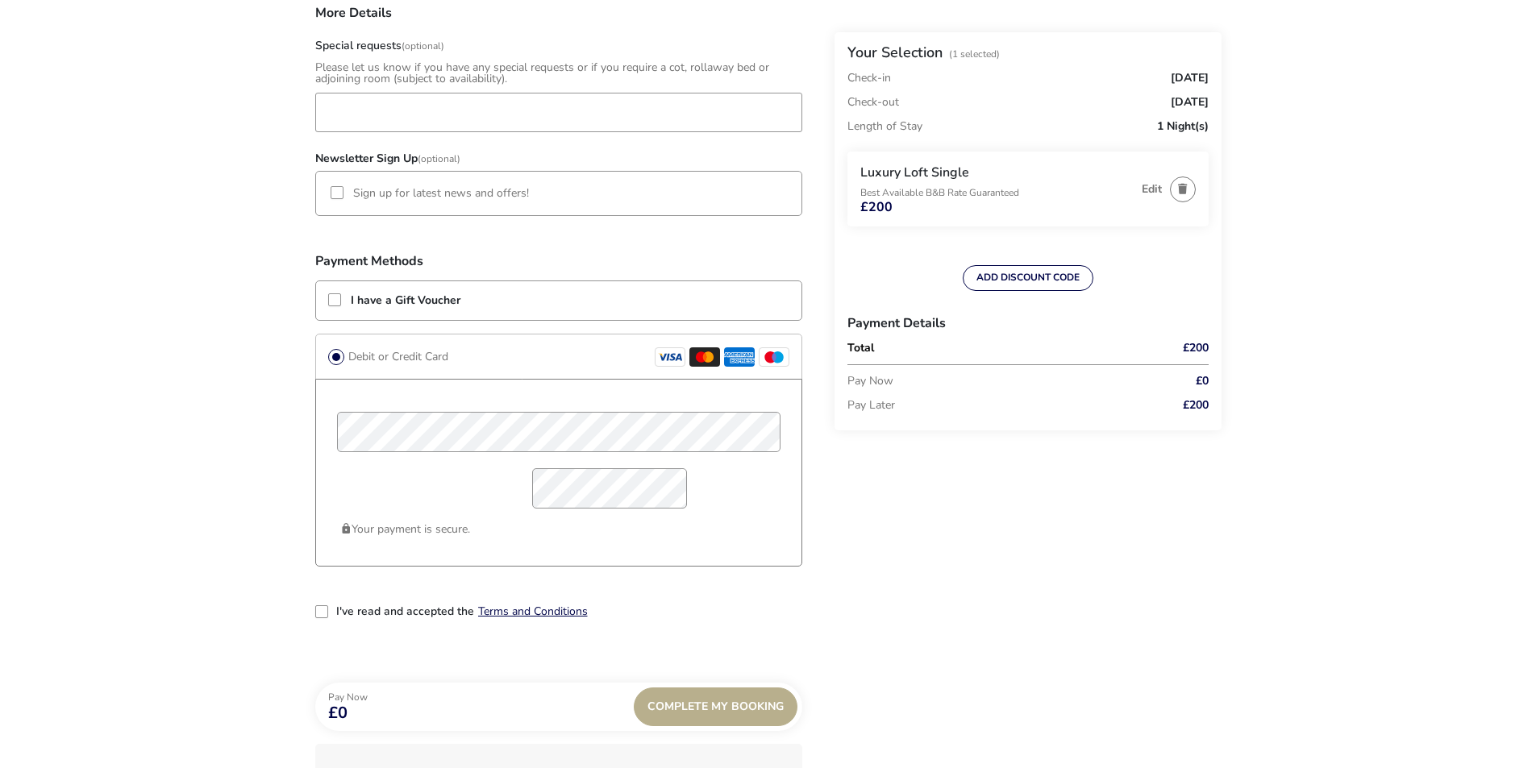
click at [327, 615] on div "2-term_condi" at bounding box center [321, 611] width 13 height 13
drag, startPoint x: 1091, startPoint y: 517, endPoint x: 948, endPoint y: 513, distance: 142.7
click at [1091, 517] on div "Back Your Selection (1 Selected) Check-in [DATE] Check-out [DATE] Length of Sta…" at bounding box center [768, 3] width 906 height 1882
click at [656, 559] on div "Your payment is secure." at bounding box center [558, 473] width 487 height 188
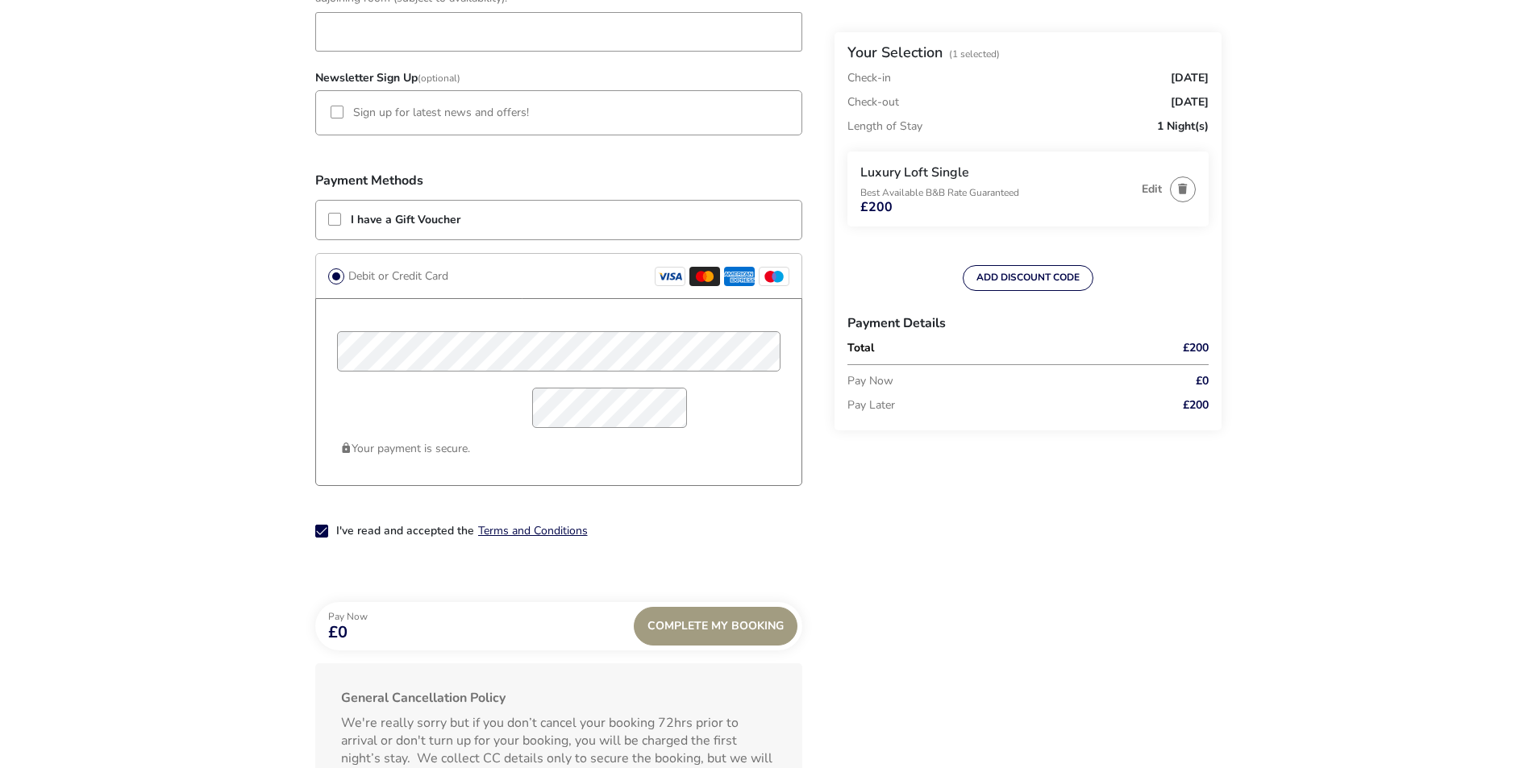
click at [735, 626] on div "Complete My Booking" at bounding box center [716, 626] width 164 height 39
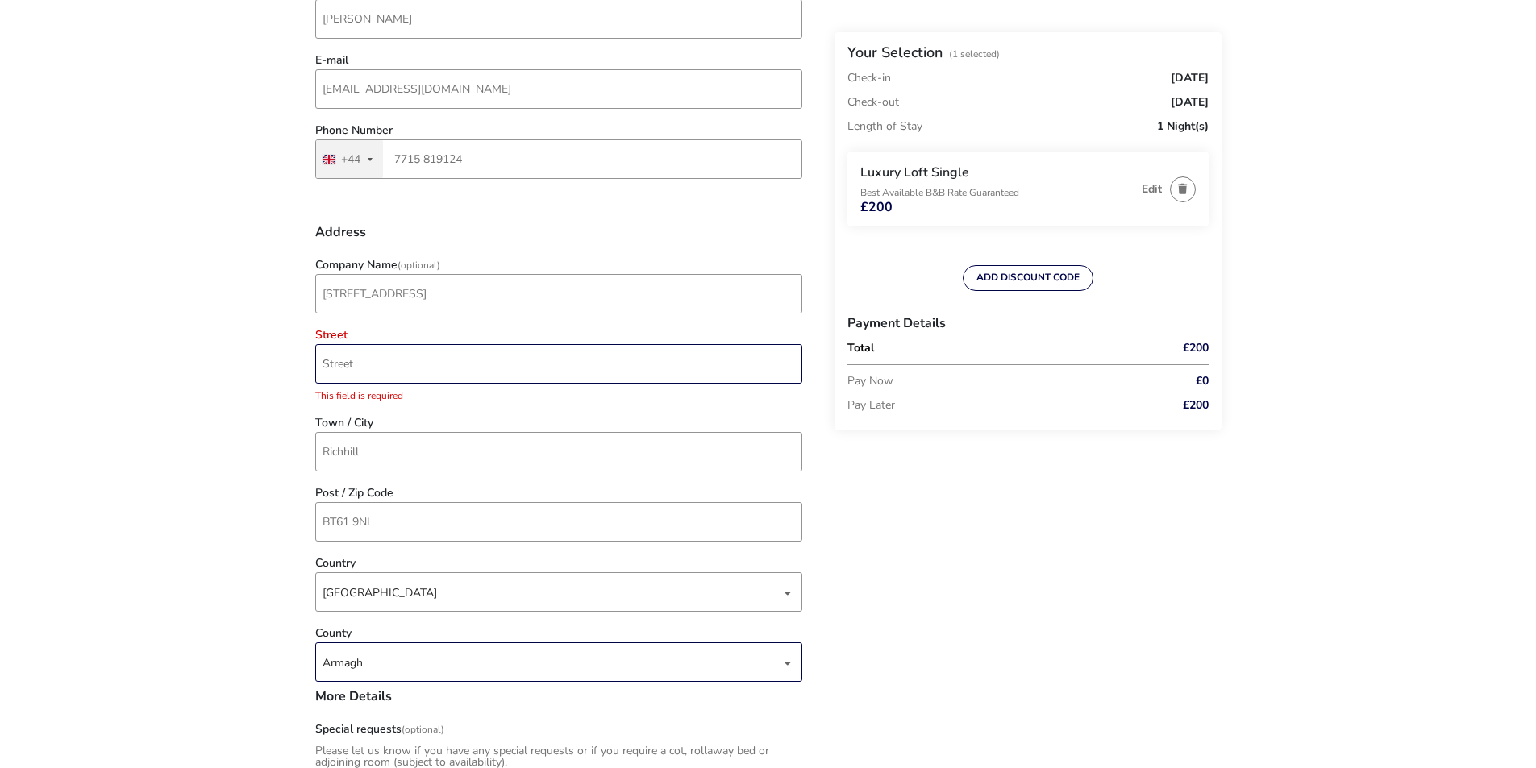
scroll to position [362, 0]
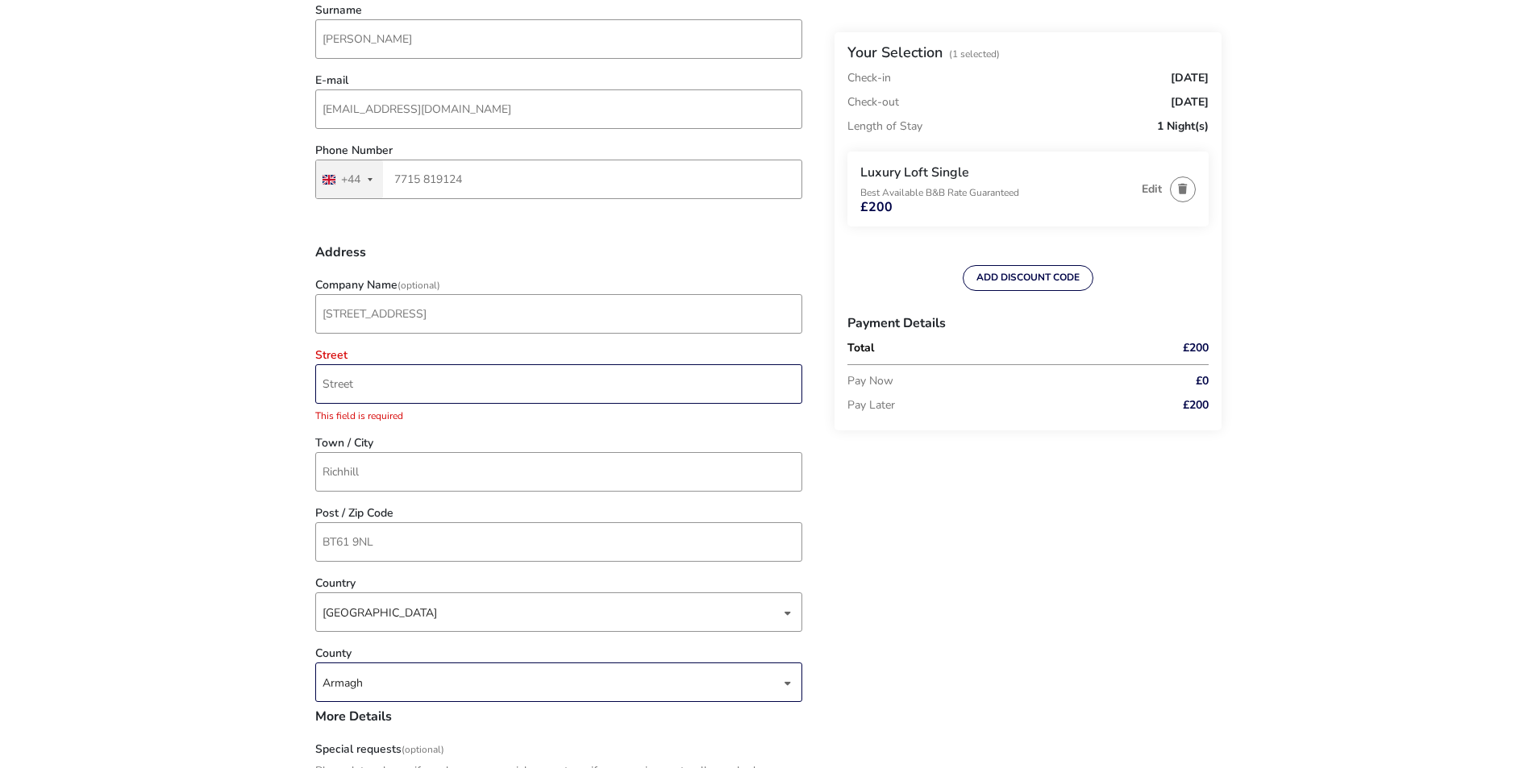
click at [405, 389] on input "Street" at bounding box center [558, 383] width 487 height 39
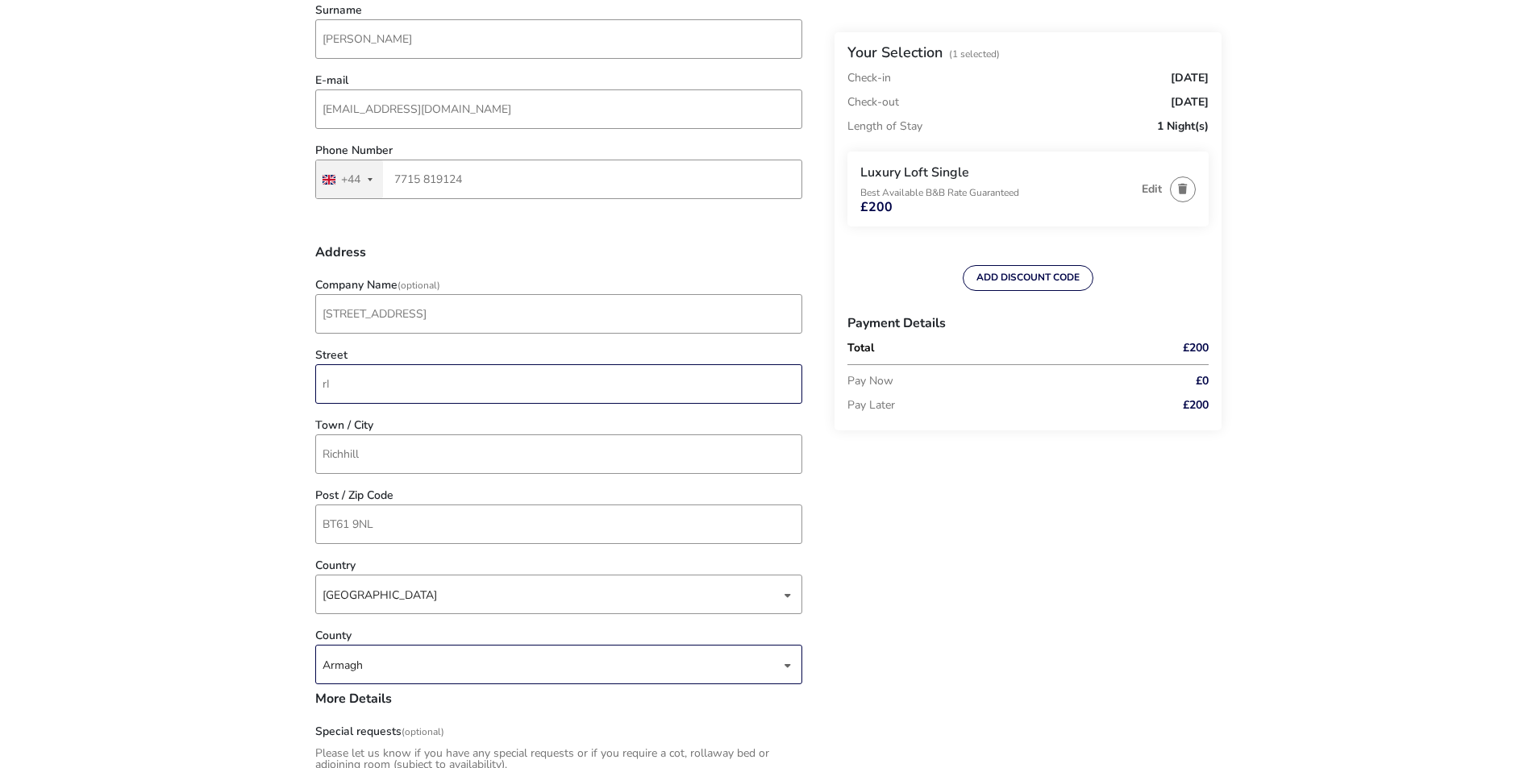
type input "r"
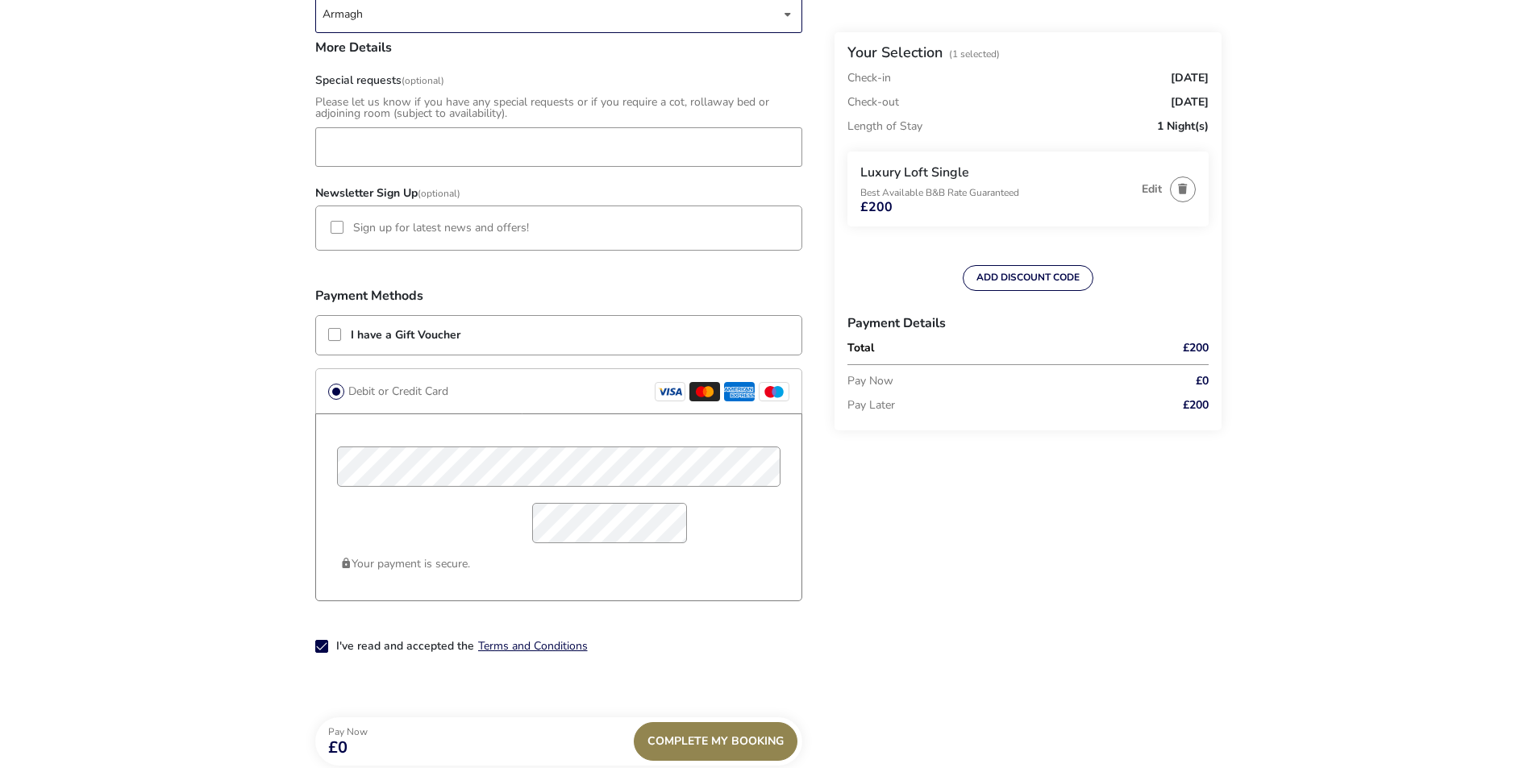
scroll to position [1297, 0]
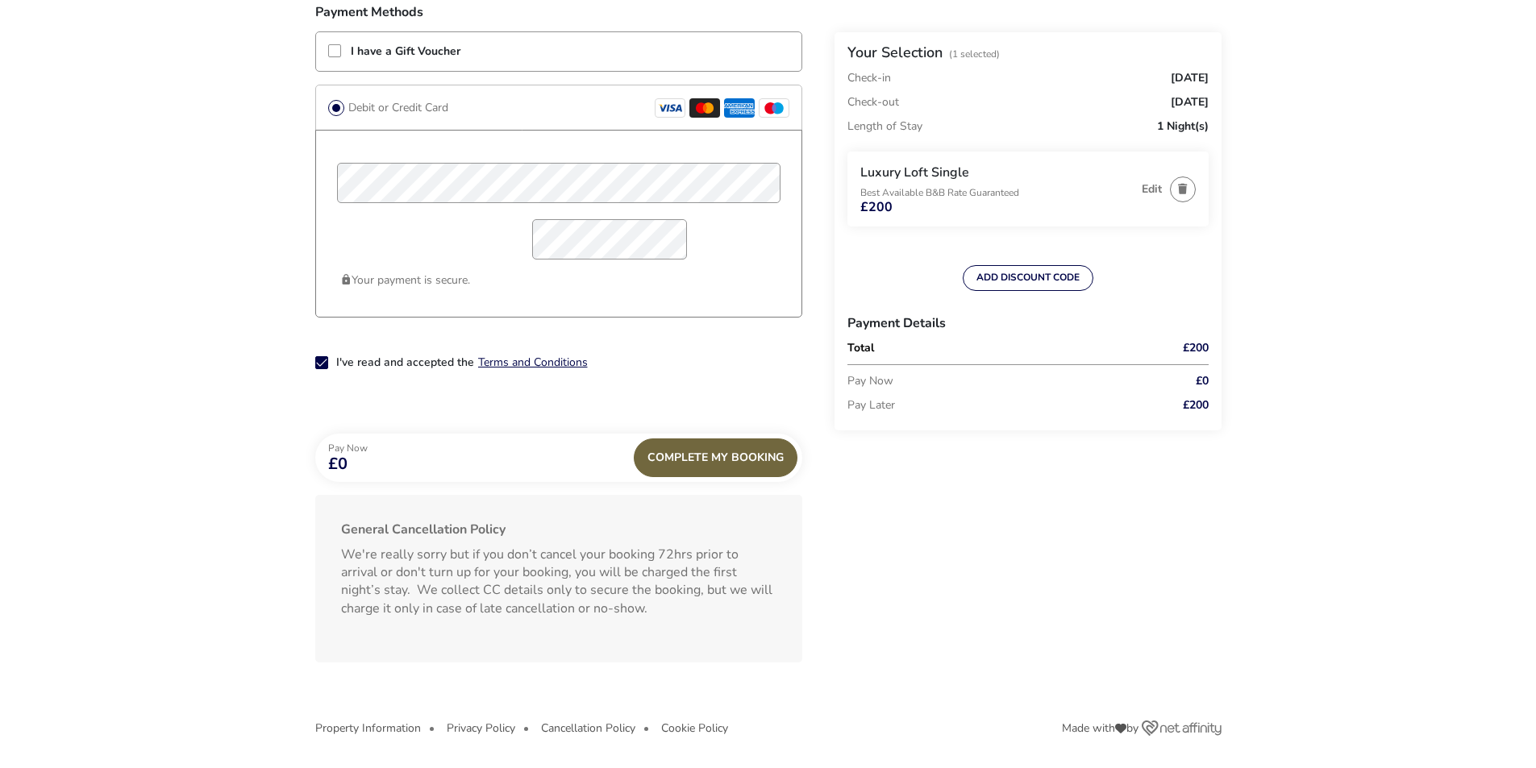
type input "Richhill"
click at [717, 461] on div "Complete My Booking" at bounding box center [716, 458] width 164 height 39
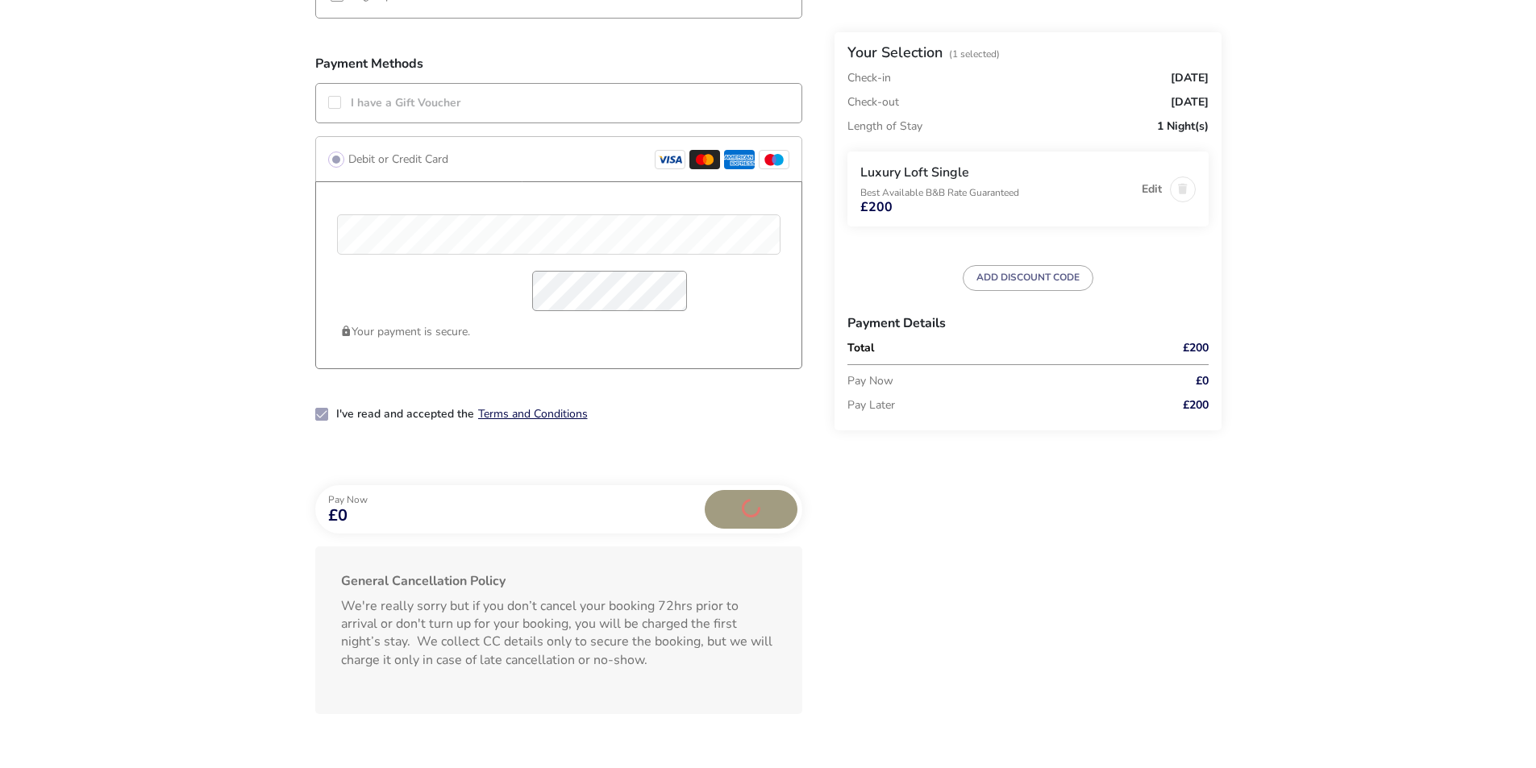
scroll to position [1216, 0]
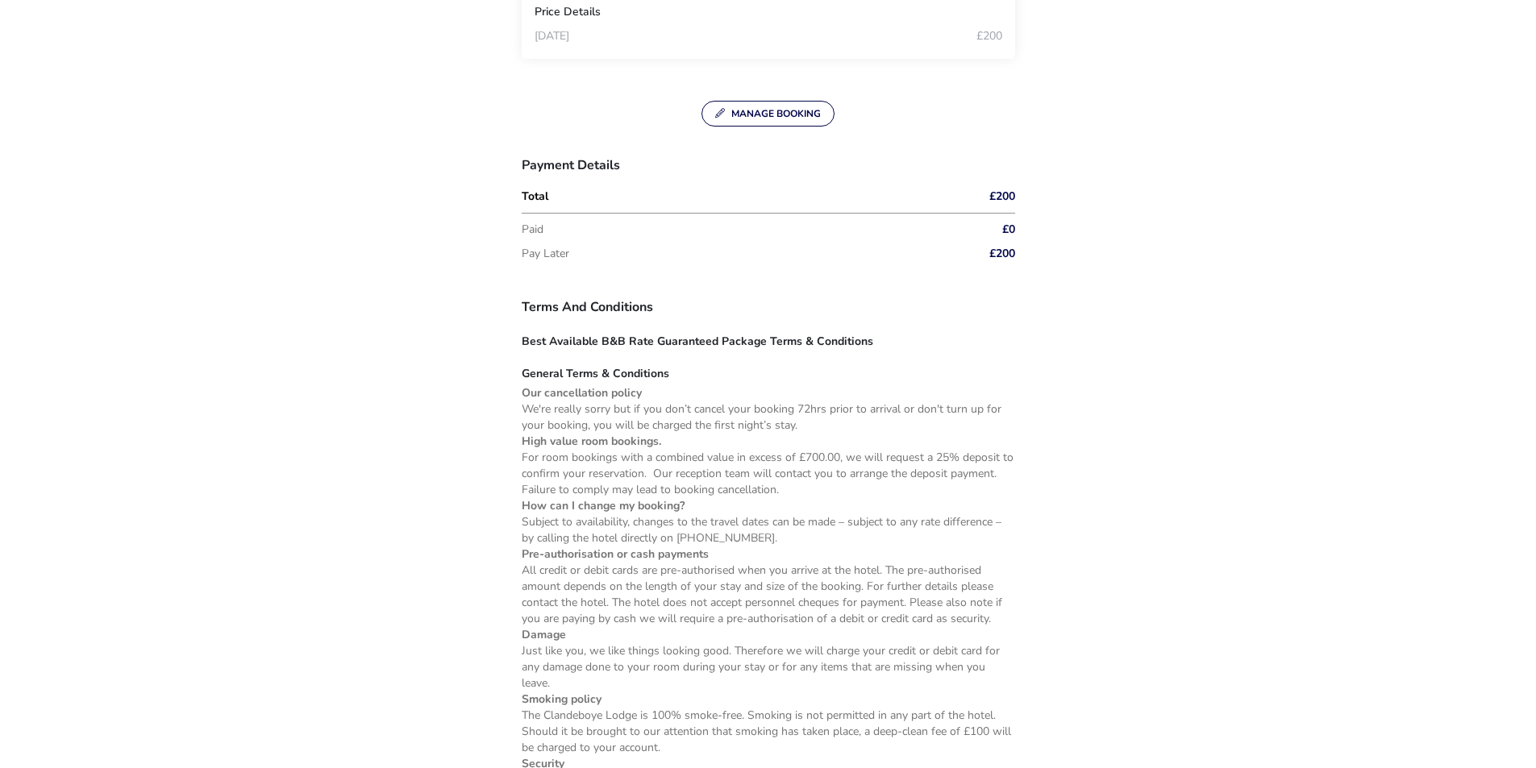
scroll to position [806, 0]
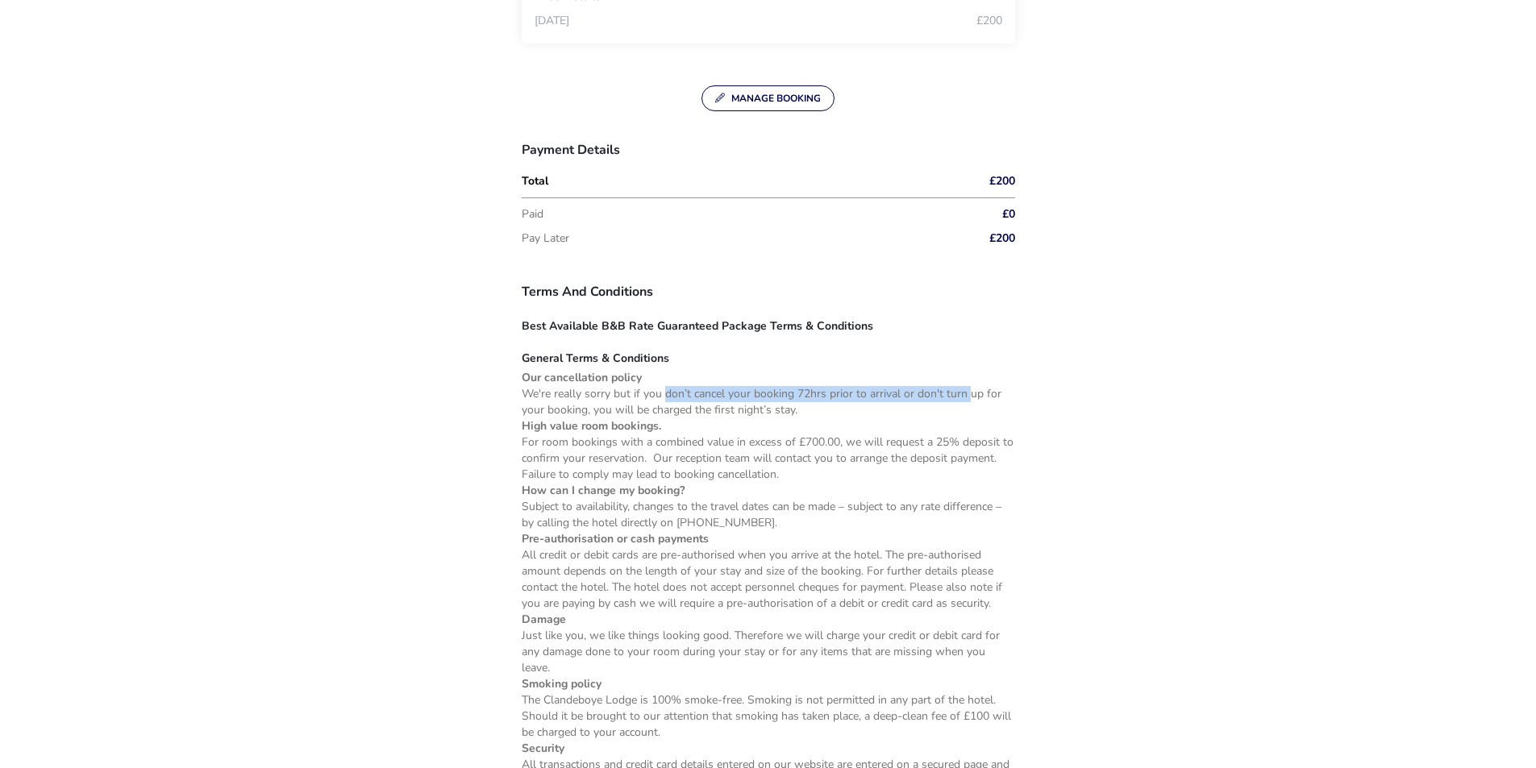
drag, startPoint x: 663, startPoint y: 393, endPoint x: 967, endPoint y: 401, distance: 304.0
click at [967, 401] on p "We're really sorry but if you don’t cancel your booking 72hrs prior to arrival …" at bounding box center [768, 402] width 493 height 32
drag, startPoint x: 721, startPoint y: 411, endPoint x: 789, endPoint y: 413, distance: 68.5
click at [789, 413] on p "We're really sorry but if you don’t cancel your booking 72hrs prior to arrival …" at bounding box center [768, 402] width 493 height 32
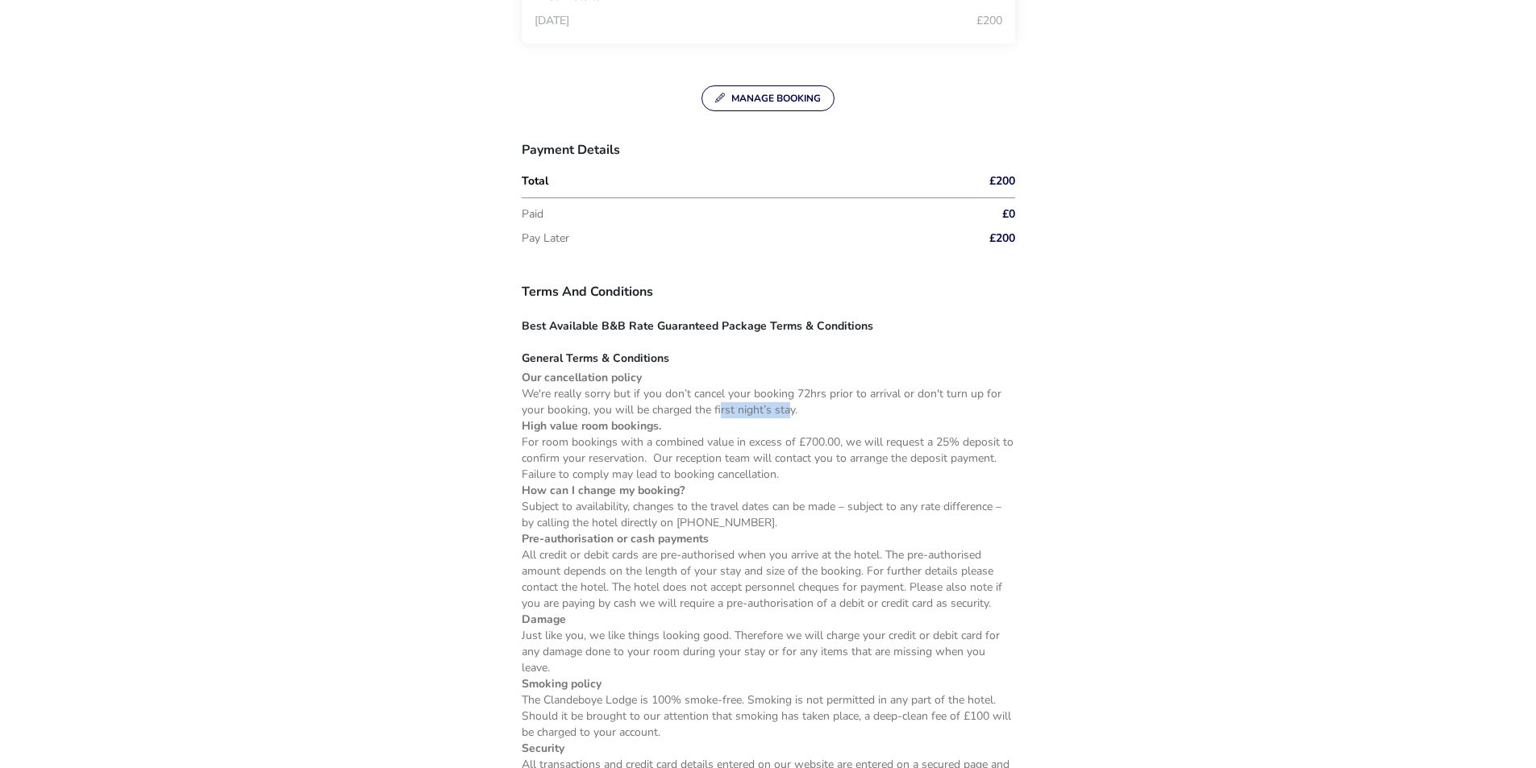
click at [789, 413] on p "We're really sorry but if you don’t cancel your booking 72hrs prior to arrival …" at bounding box center [768, 402] width 493 height 32
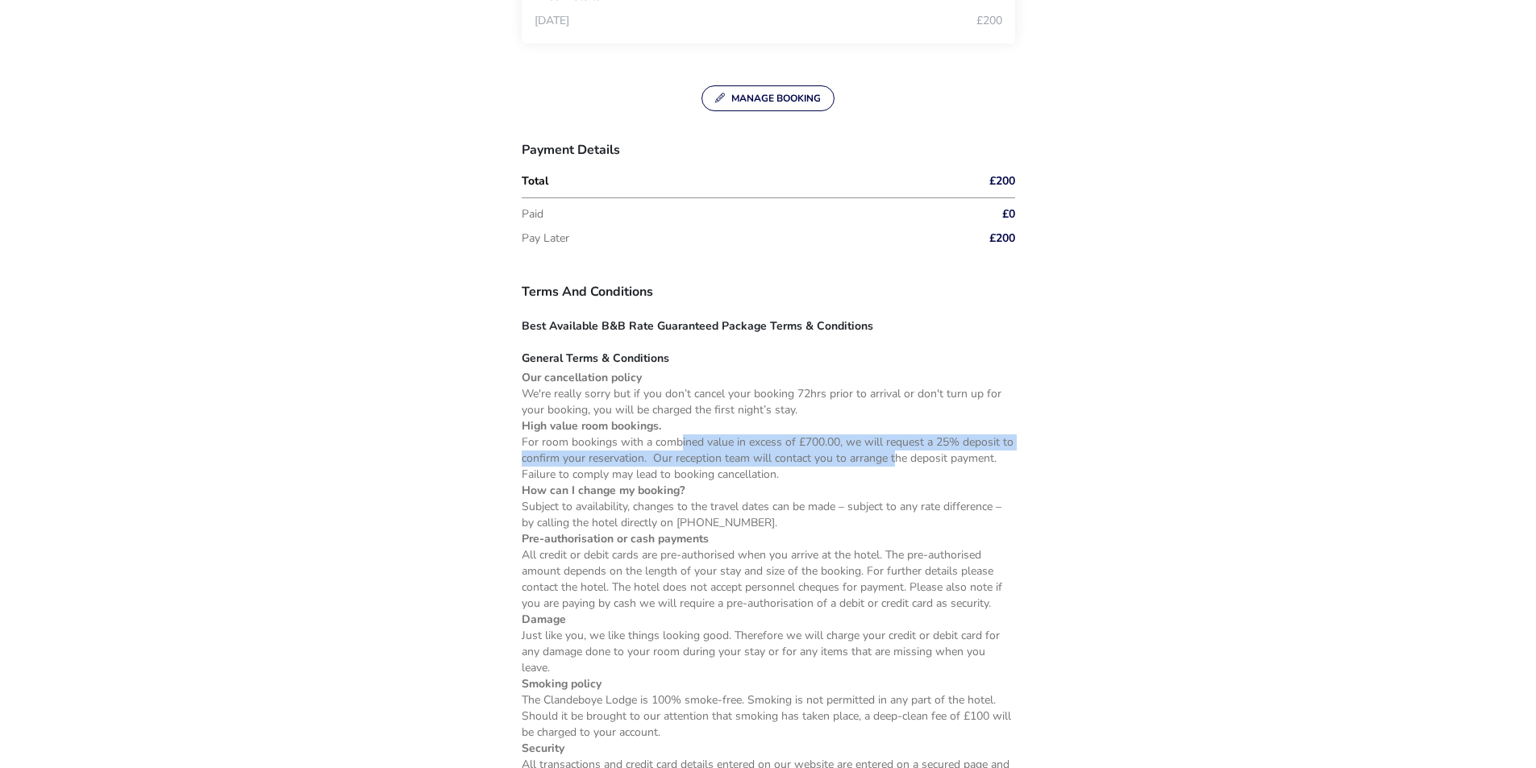
drag, startPoint x: 680, startPoint y: 439, endPoint x: 893, endPoint y: 458, distance: 213.7
click at [893, 457] on p "For room bookings with a combined value in excess of £700.00, we will request a…" at bounding box center [768, 458] width 493 height 48
click at [893, 458] on p "For room bookings with a combined value in excess of £700.00, we will request a…" at bounding box center [768, 458] width 493 height 48
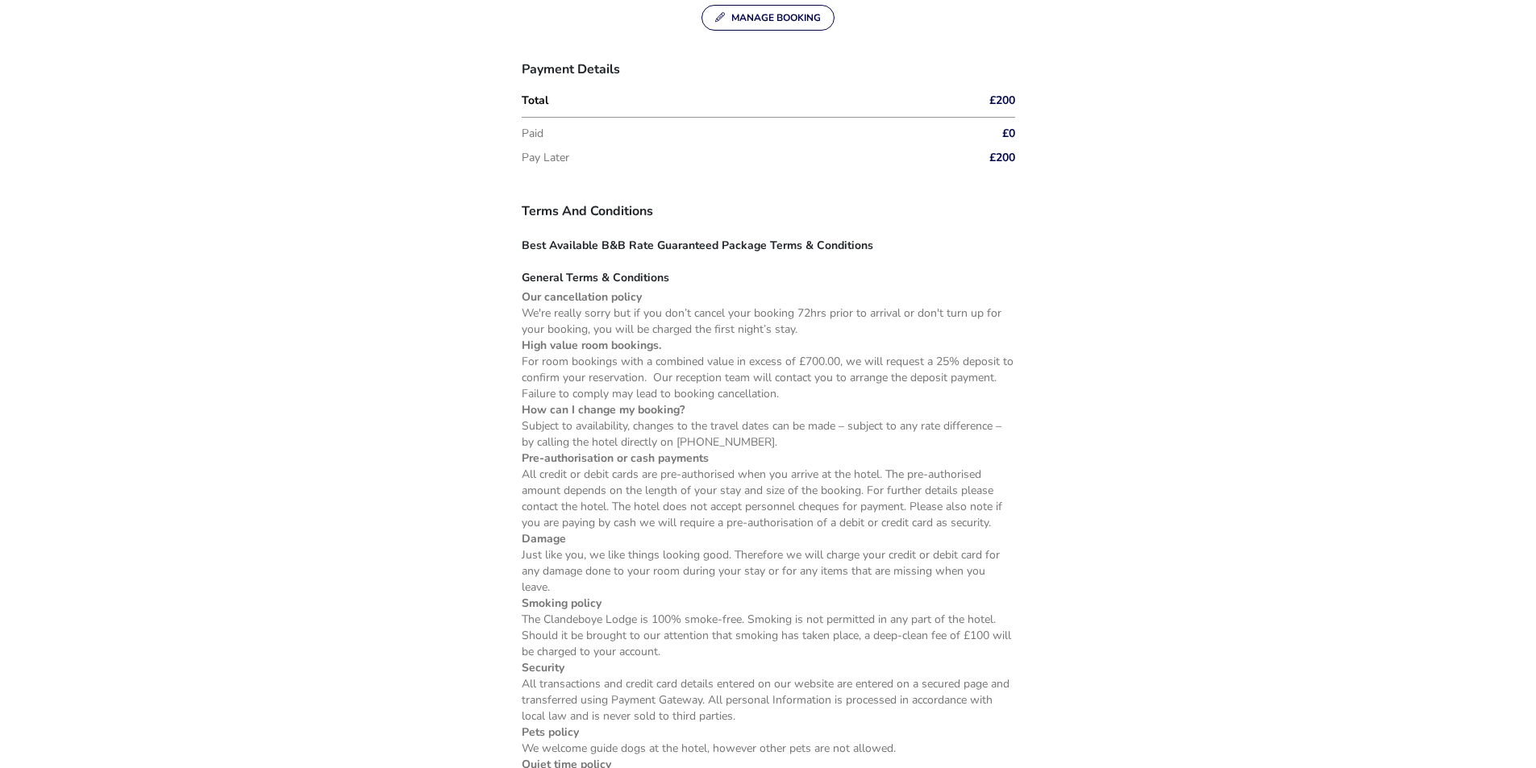
scroll to position [967, 0]
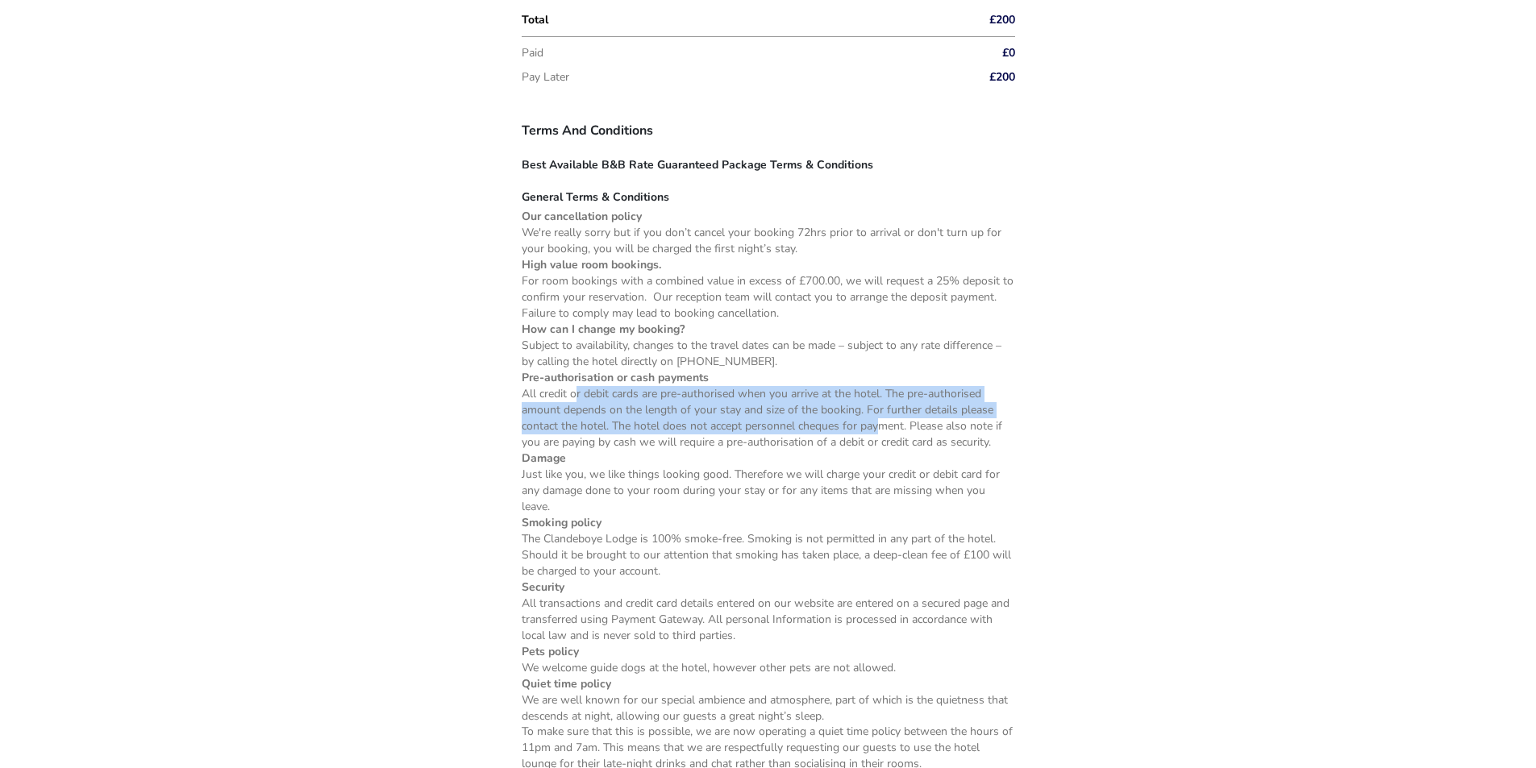
drag, startPoint x: 607, startPoint y: 398, endPoint x: 880, endPoint y: 426, distance: 274.6
click at [880, 426] on p "All credit or debit cards are pre-authorised when you arrive at the hotel. The …" at bounding box center [768, 418] width 493 height 64
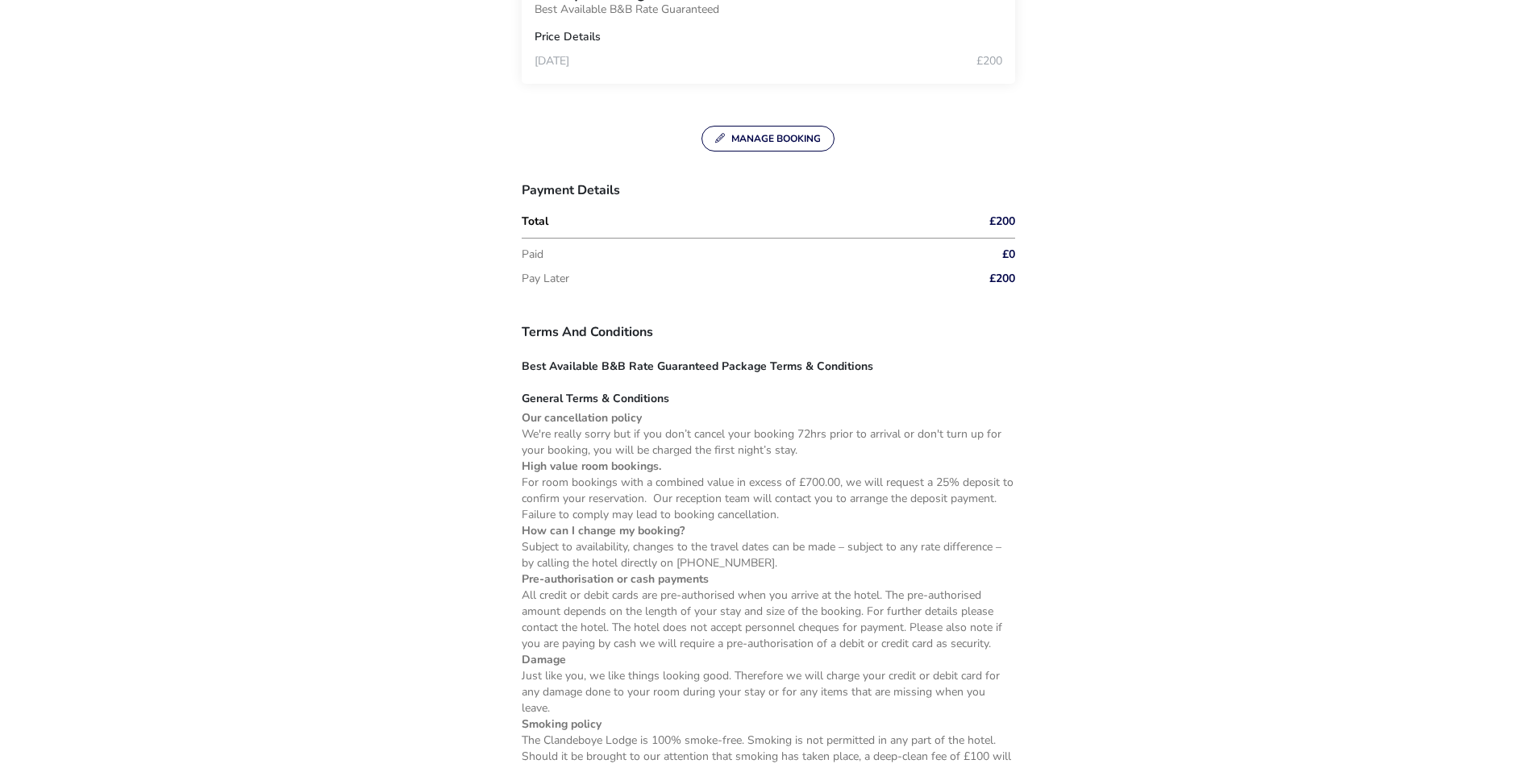
scroll to position [838, 0]
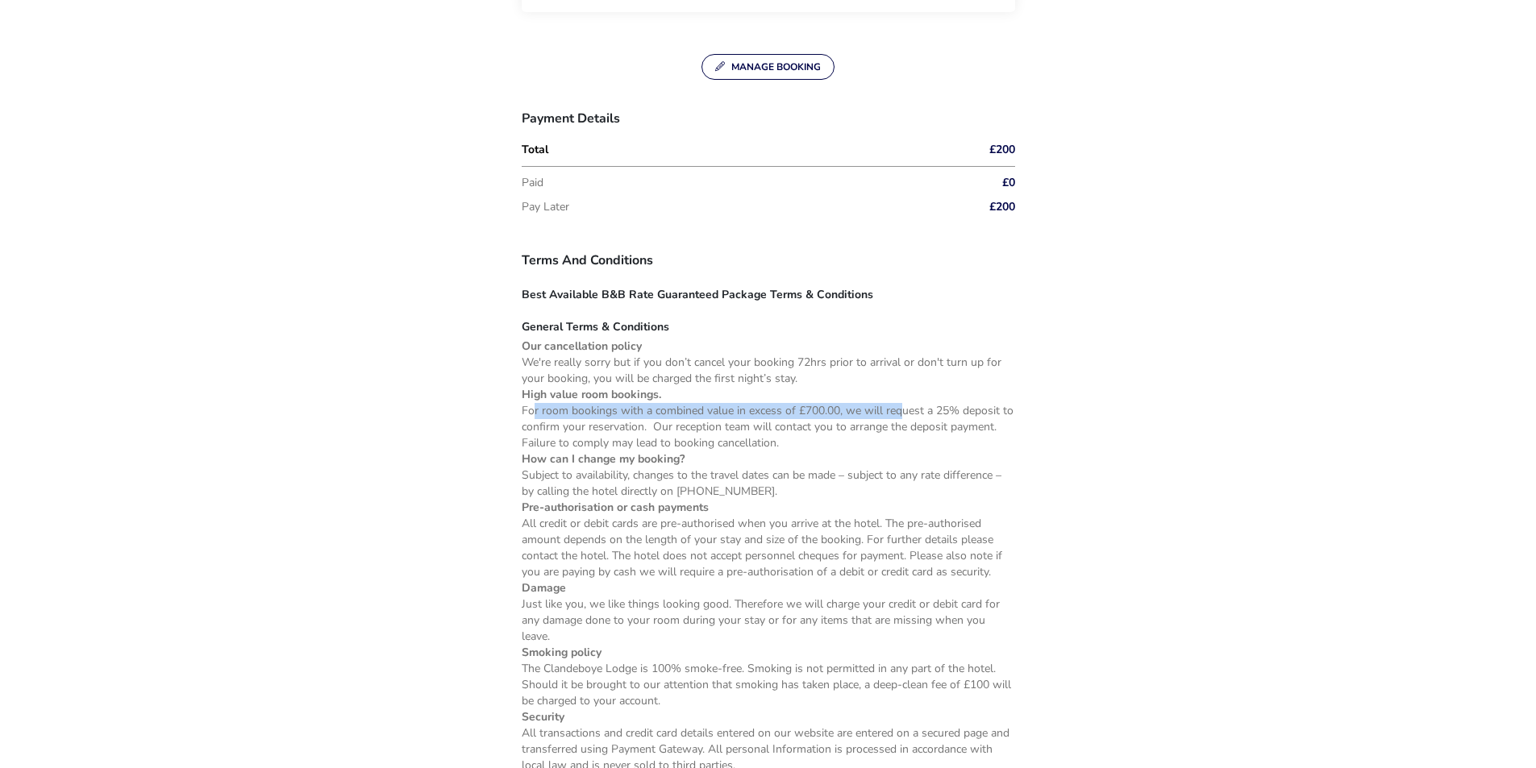
drag, startPoint x: 532, startPoint y: 409, endPoint x: 902, endPoint y: 409, distance: 370.0
click at [902, 409] on p "For room bookings with a combined value in excess of £700.00, we will request a…" at bounding box center [768, 427] width 493 height 48
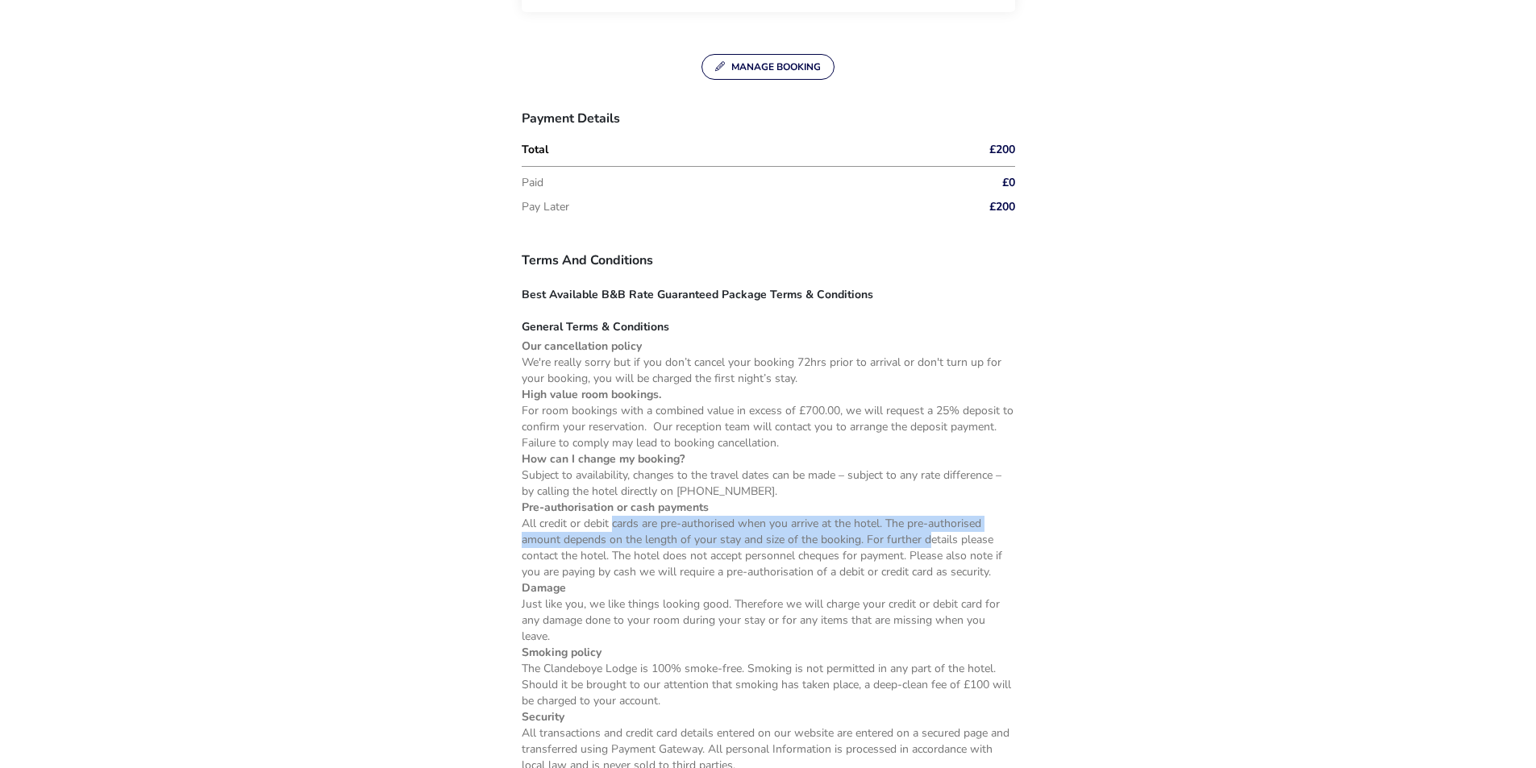
drag, startPoint x: 612, startPoint y: 522, endPoint x: 926, endPoint y: 544, distance: 315.2
click at [926, 544] on p "All credit or debit cards are pre-authorised when you arrive at the hotel. The …" at bounding box center [768, 548] width 493 height 64
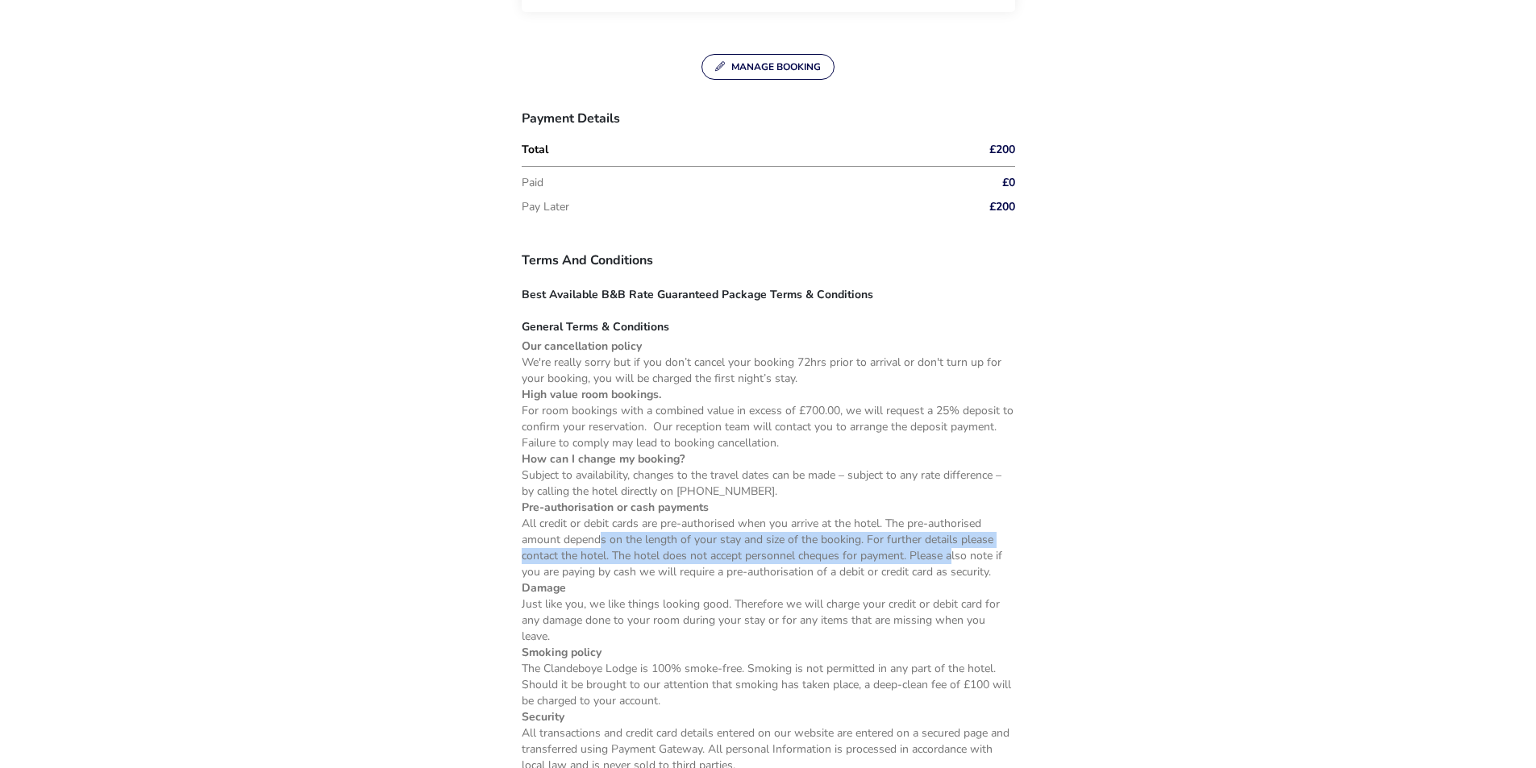
drag, startPoint x: 600, startPoint y: 540, endPoint x: 950, endPoint y: 558, distance: 351.1
click at [950, 558] on p "All credit or debit cards are pre-authorised when you arrive at the hotel. The …" at bounding box center [768, 548] width 493 height 64
click at [950, 559] on p "All credit or debit cards are pre-authorised when you arrive at the hotel. The …" at bounding box center [768, 548] width 493 height 64
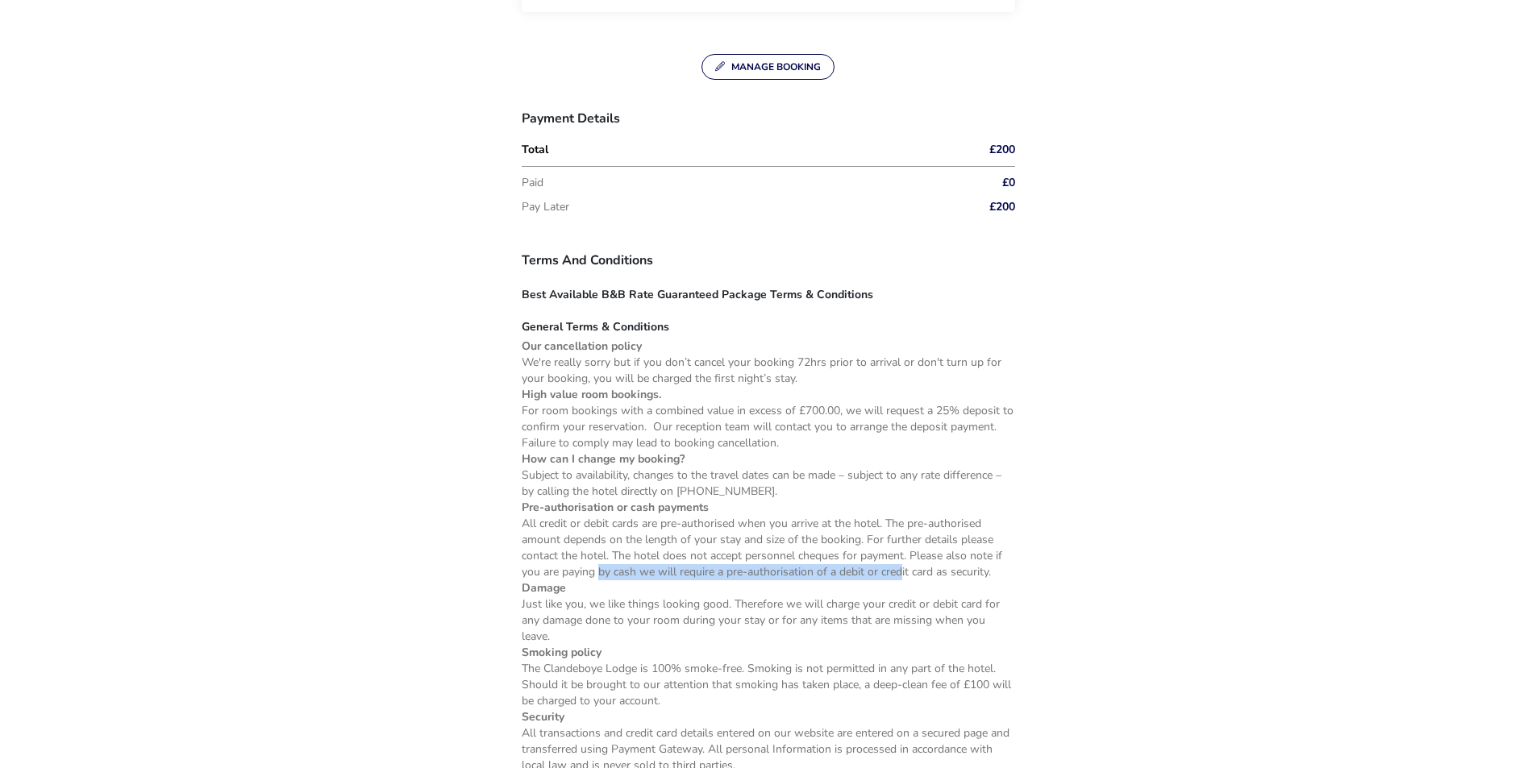
drag, startPoint x: 599, startPoint y: 575, endPoint x: 901, endPoint y: 572, distance: 302.3
click at [901, 572] on p "All credit or debit cards are pre-authorised when you arrive at the hotel. The …" at bounding box center [768, 548] width 493 height 64
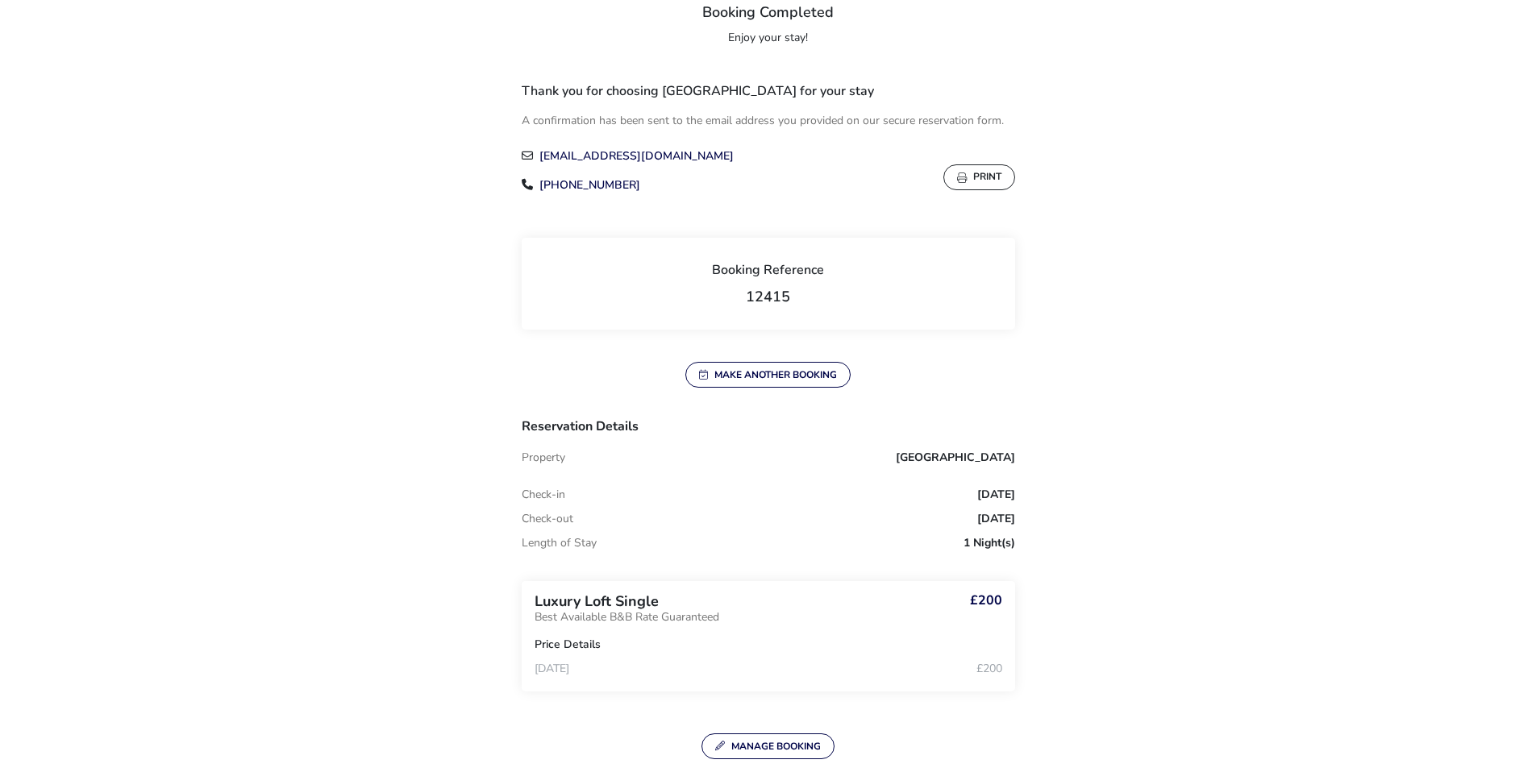
scroll to position [0, 0]
